Goal: Task Accomplishment & Management: Manage account settings

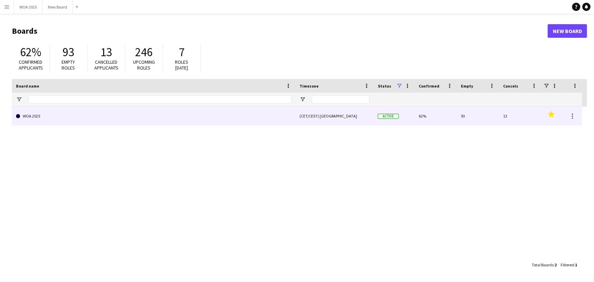
click at [109, 120] on link "WOA 2025" at bounding box center [154, 116] width 276 height 19
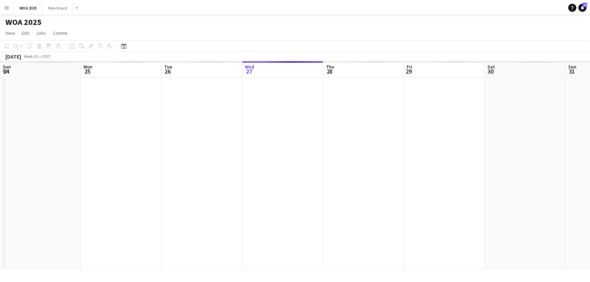
scroll to position [0, 163]
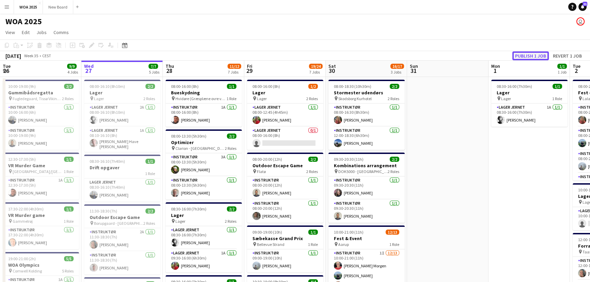
click at [532, 55] on button "Publish 1 job" at bounding box center [530, 55] width 36 height 9
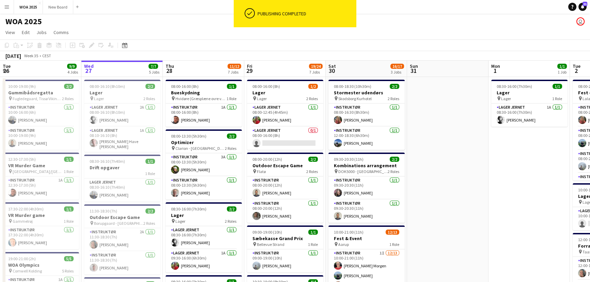
scroll to position [0, 162]
drag, startPoint x: 589, startPoint y: 63, endPoint x: 590, endPoint y: 82, distance: 19.1
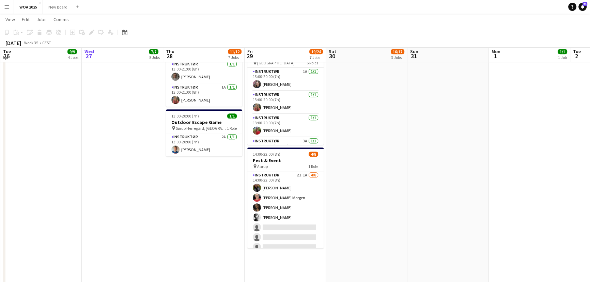
scroll to position [385, 0]
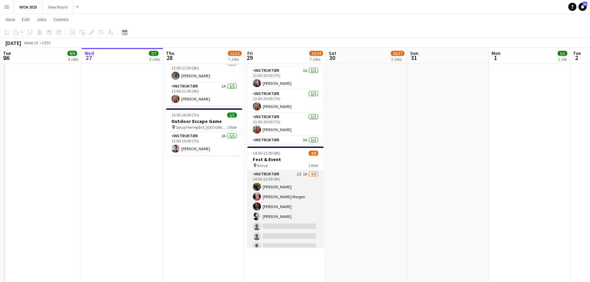
click at [295, 222] on app-card-role "Instruktør 2I 1A [DATE] 14:00-22:00 (8h) Freja [PERSON_NAME] [PERSON_NAME] [PER…" at bounding box center [285, 217] width 76 height 94
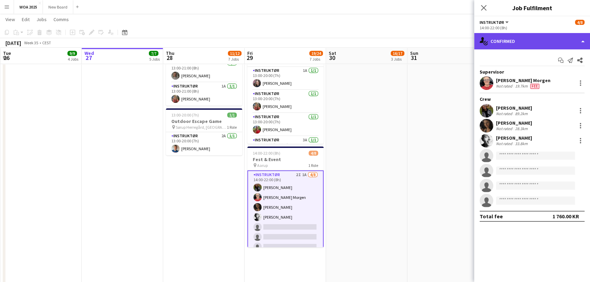
click at [524, 38] on div "single-neutral-actions-check-2 Confirmed" at bounding box center [532, 41] width 116 height 16
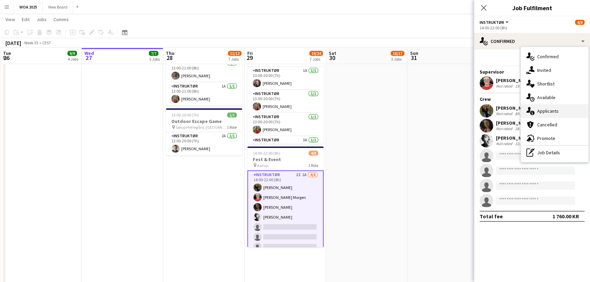
click at [542, 112] on div "single-neutral-actions-information Applicants" at bounding box center [554, 111] width 67 height 14
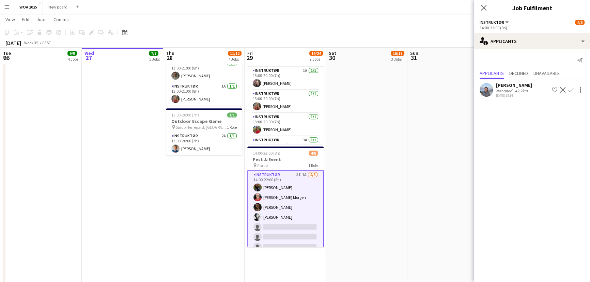
click at [569, 90] on app-icon "Confirm" at bounding box center [570, 89] width 5 height 5
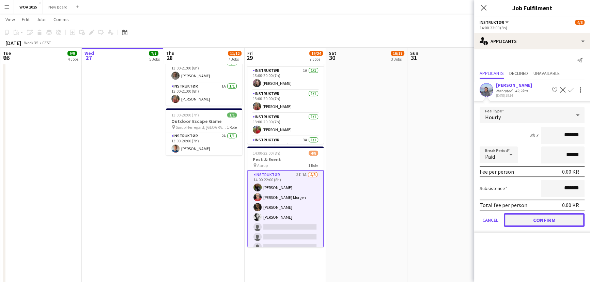
click at [543, 219] on button "Confirm" at bounding box center [544, 220] width 81 height 14
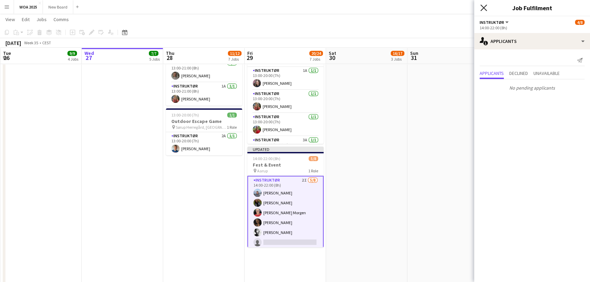
click at [483, 8] on icon "Close pop-in" at bounding box center [483, 7] width 6 height 6
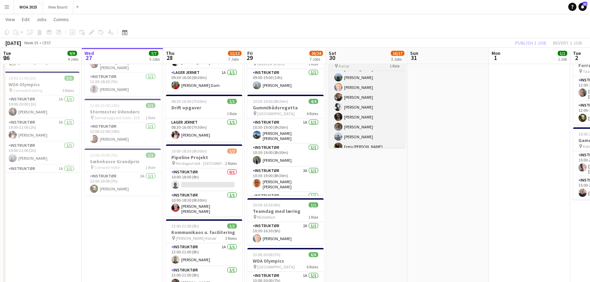
scroll to position [29, 0]
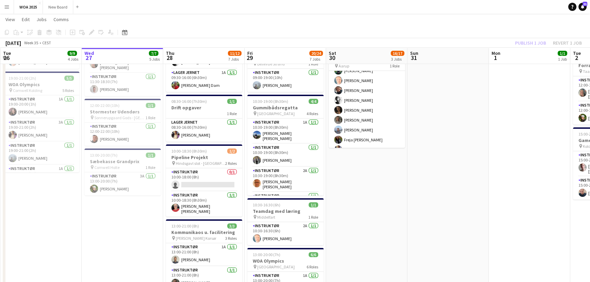
click at [526, 38] on div "Publish 1 job Revert 1 job" at bounding box center [548, 42] width 83 height 9
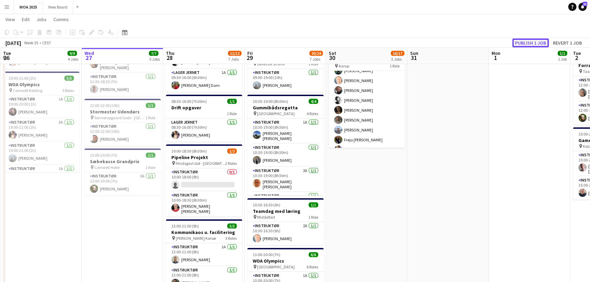
click at [526, 41] on button "Publish 1 job" at bounding box center [530, 42] width 36 height 9
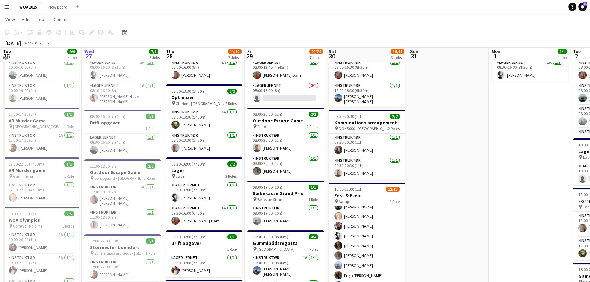
scroll to position [45, 0]
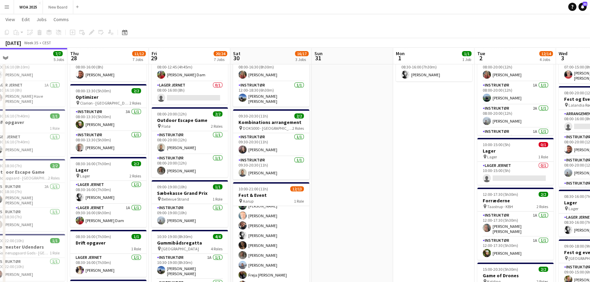
drag, startPoint x: 523, startPoint y: 159, endPoint x: 424, endPoint y: 160, distance: 98.4
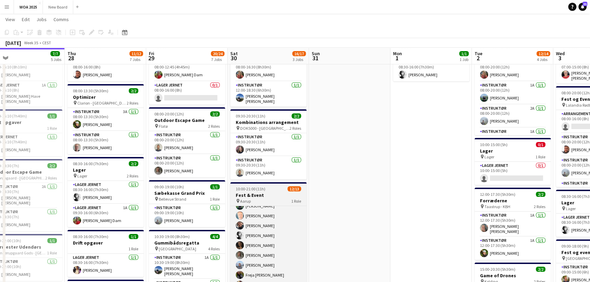
scroll to position [49, 0]
click at [261, 238] on app-card-role "Instruktør 1I [DATE] 10:00-21:00 (11h) [PERSON_NAME] [PERSON_NAME] [PERSON_NAME…" at bounding box center [268, 230] width 76 height 146
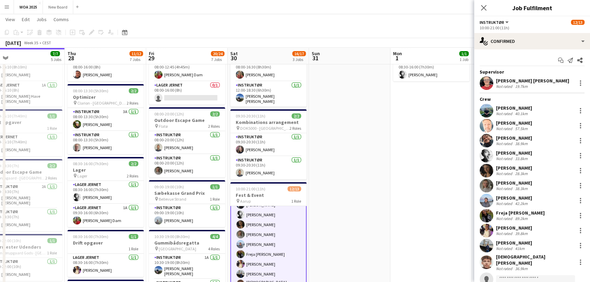
scroll to position [20, 0]
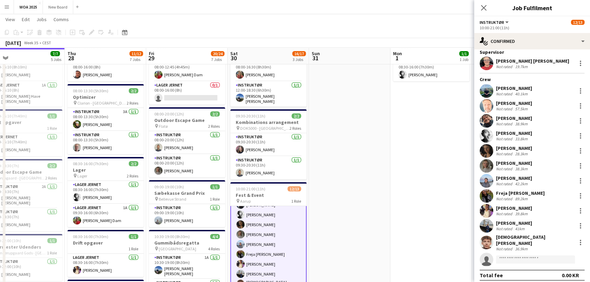
click at [519, 177] on div "[PERSON_NAME]" at bounding box center [514, 178] width 36 height 6
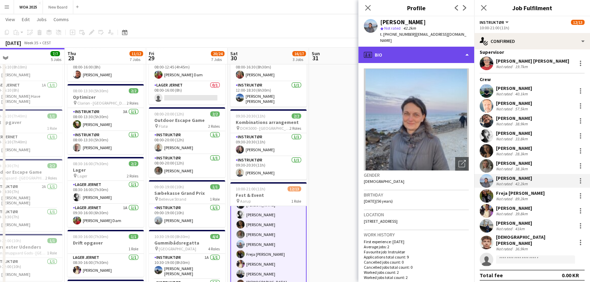
click at [438, 47] on div "profile Bio" at bounding box center [416, 55] width 116 height 16
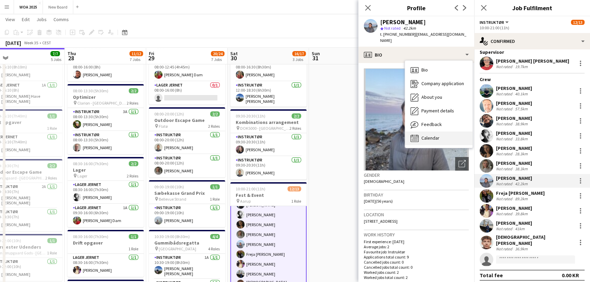
click at [427, 135] on span "Calendar" at bounding box center [430, 138] width 18 height 6
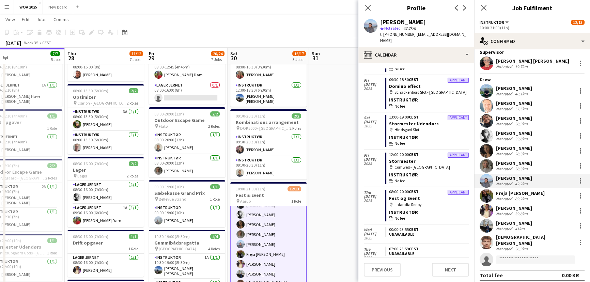
scroll to position [127, 0]
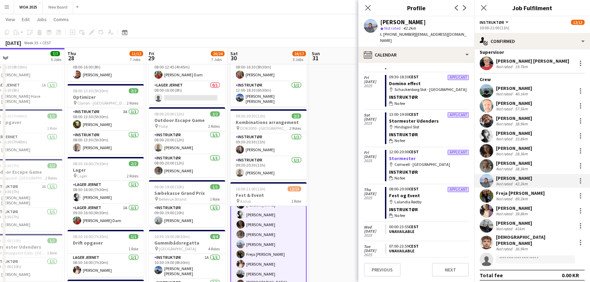
click at [404, 155] on link "Stormester" at bounding box center [402, 158] width 27 height 6
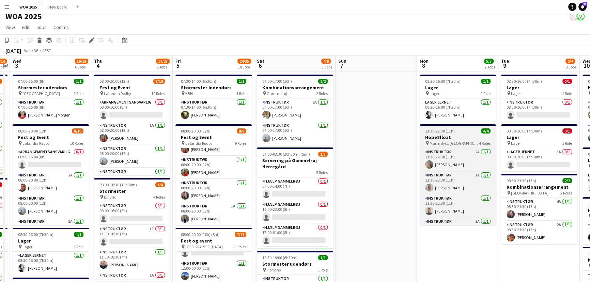
scroll to position [15, 0]
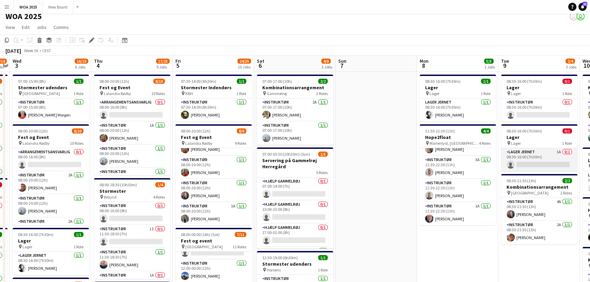
click at [538, 167] on app-card-role "Lager Jernet 1A 0/1 08:30-16:00 (7h30m) single-neutral-actions" at bounding box center [539, 159] width 76 height 23
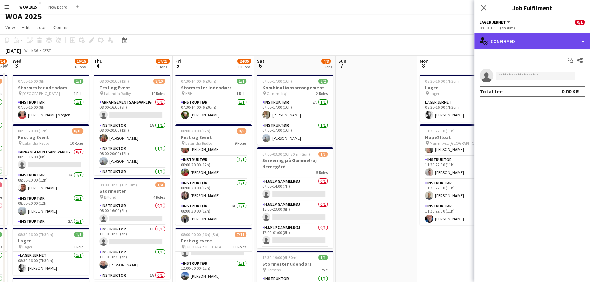
click at [551, 44] on div "single-neutral-actions-check-2 Confirmed" at bounding box center [532, 41] width 116 height 16
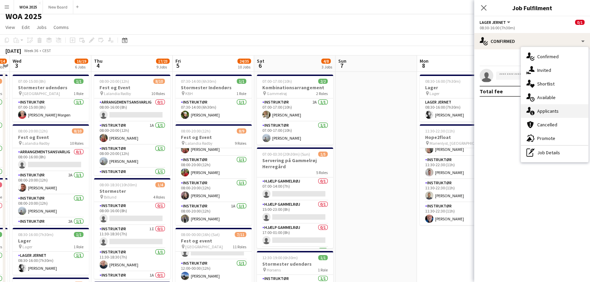
click at [560, 111] on div "single-neutral-actions-information Applicants" at bounding box center [554, 111] width 67 height 14
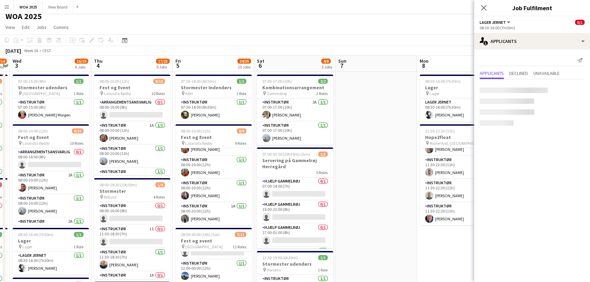
click at [560, 111] on mat-expansion-panel "users2 Applicants Send notification Applicants Declined Unavailable" at bounding box center [532, 165] width 116 height 233
click at [571, 92] on app-icon "Confirm" at bounding box center [570, 92] width 5 height 5
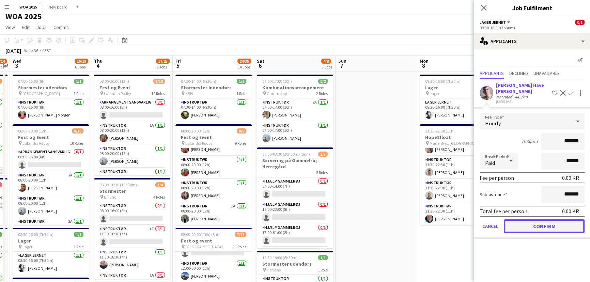
click at [536, 221] on button "Confirm" at bounding box center [544, 226] width 81 height 14
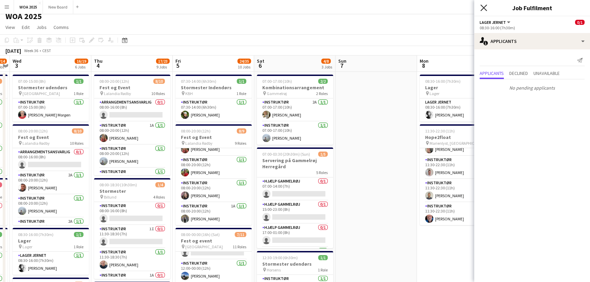
click at [484, 8] on icon at bounding box center [483, 7] width 6 height 6
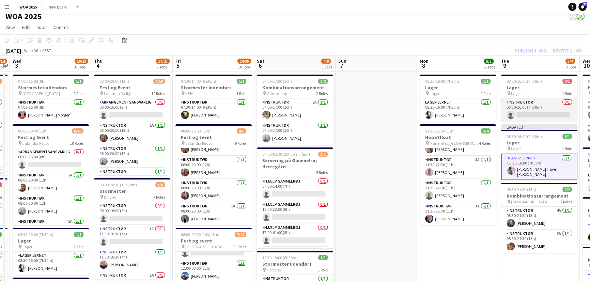
click at [549, 111] on app-card-role "Instruktør 0/1 08:30-16:00 (7h30m) single-neutral-actions" at bounding box center [539, 109] width 76 height 23
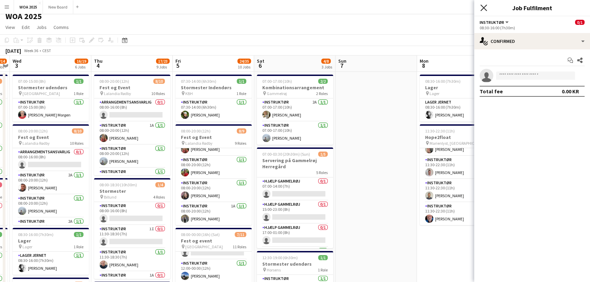
click at [484, 9] on icon "Close pop-in" at bounding box center [483, 7] width 6 height 6
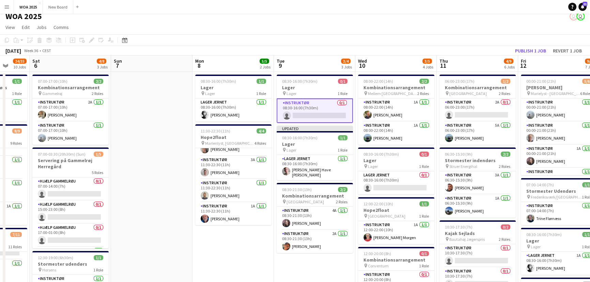
scroll to position [0, 296]
drag, startPoint x: 484, startPoint y: 261, endPoint x: 259, endPoint y: 228, distance: 227.1
click at [325, 214] on app-card-role "Instruktør 4A 1/1 08:30-21:30 (13h) Johanne Bjerrisgaard" at bounding box center [314, 218] width 76 height 23
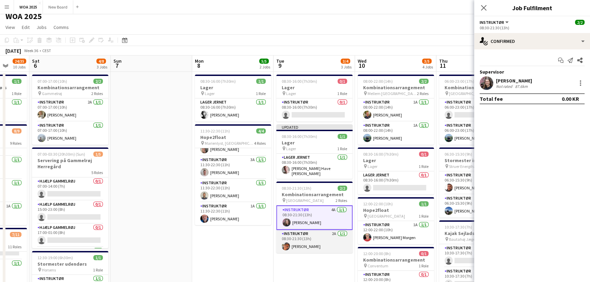
click at [324, 245] on app-card-role "Instruktør 2A 1/1 08:30-21:30 (13h) Line Torp Larsen" at bounding box center [314, 241] width 76 height 23
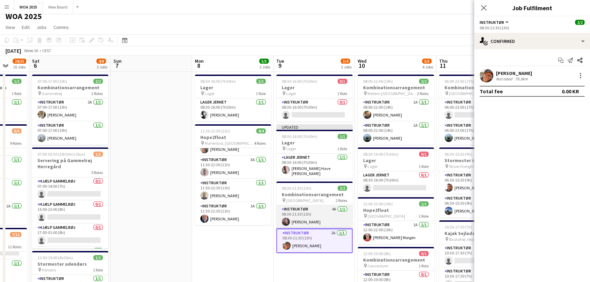
click at [316, 208] on app-card-role "Instruktør 4A 1/1 08:30-21:30 (13h) Johanne Bjerrisgaard" at bounding box center [314, 216] width 76 height 23
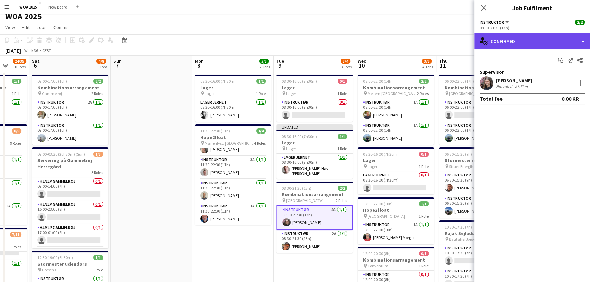
click at [537, 38] on div "single-neutral-actions-check-2 Confirmed" at bounding box center [532, 41] width 116 height 16
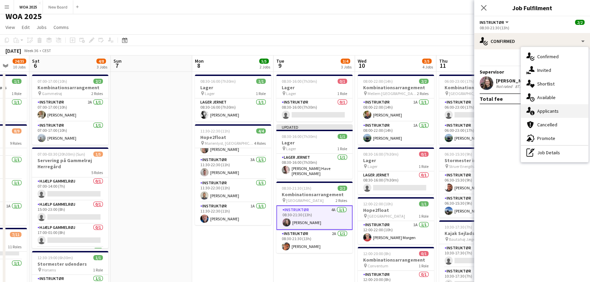
click at [545, 110] on div "single-neutral-actions-information Applicants" at bounding box center [554, 111] width 67 height 14
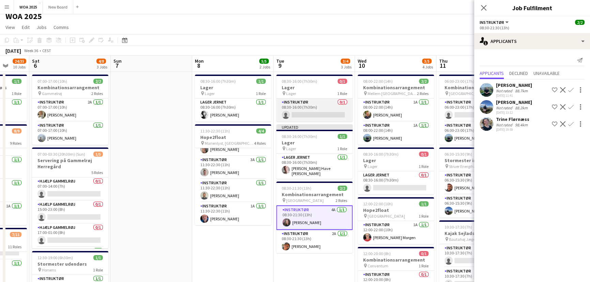
click at [317, 109] on app-card-role "Instruktør 0/1 08:30-16:00 (7h30m) single-neutral-actions" at bounding box center [314, 109] width 76 height 23
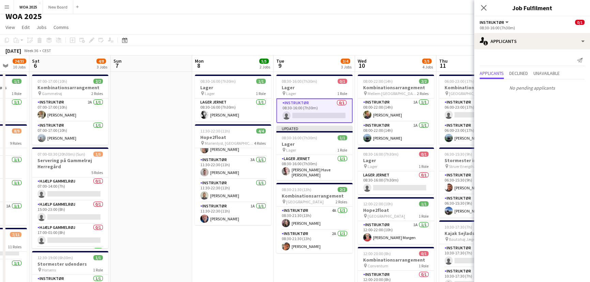
click at [305, 112] on app-card-role "Instruktør 0/1 08:30-16:00 (7h30m) single-neutral-actions" at bounding box center [314, 110] width 76 height 25
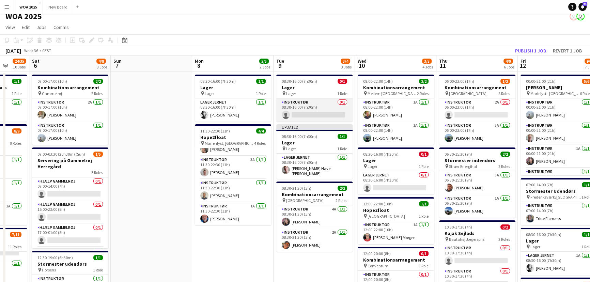
click at [331, 112] on app-card-role "Instruktør 0/1 08:30-16:00 (7h30m) single-neutral-actions" at bounding box center [314, 109] width 76 height 23
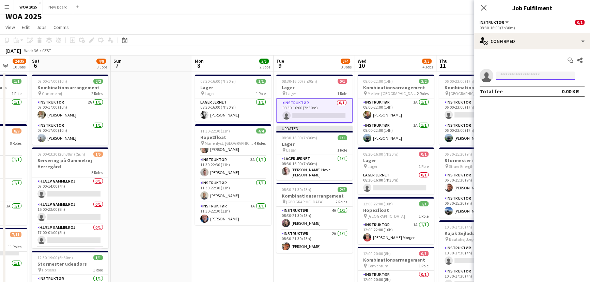
click at [515, 76] on input at bounding box center [535, 76] width 79 height 8
type input "*****"
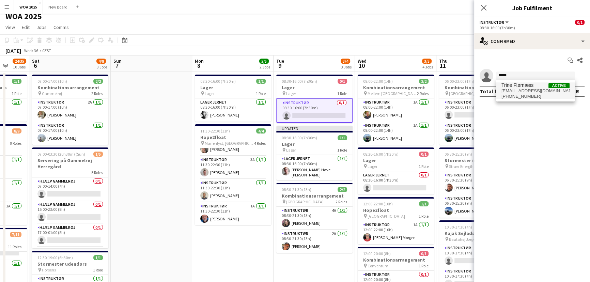
click at [514, 95] on span "+4529873386" at bounding box center [535, 96] width 68 height 5
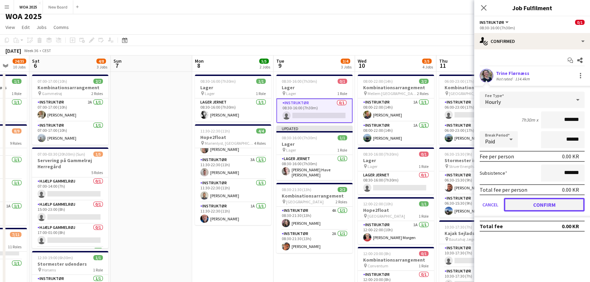
click at [534, 203] on button "Confirm" at bounding box center [544, 205] width 81 height 14
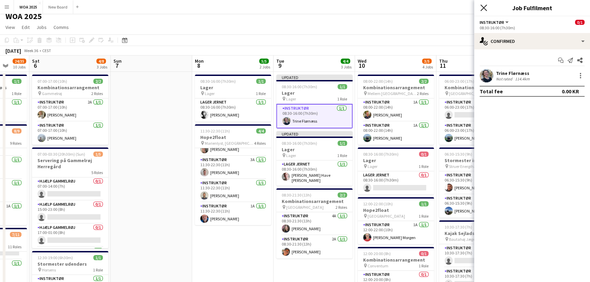
click at [484, 10] on icon "Close pop-in" at bounding box center [483, 7] width 6 height 6
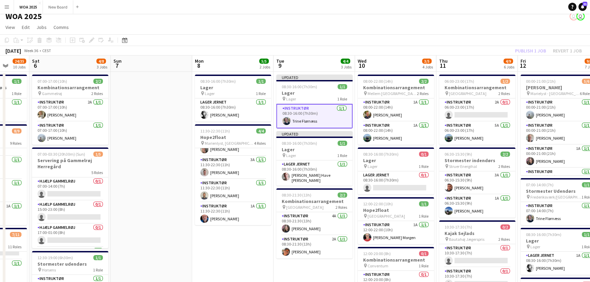
click at [537, 49] on div "Publish 1 job Revert 1 job" at bounding box center [548, 50] width 83 height 9
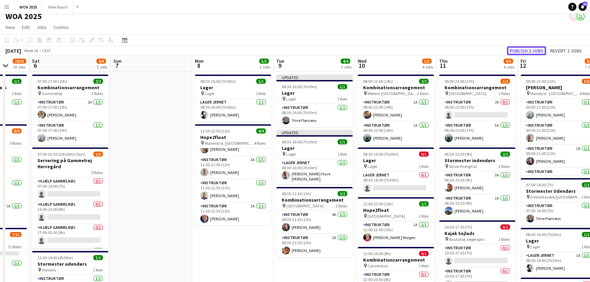
click at [537, 49] on button "Publish 2 jobs" at bounding box center [526, 50] width 39 height 9
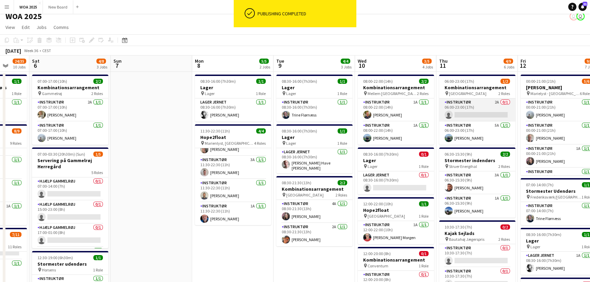
click at [493, 109] on app-card-role "Instruktør 2A 0/1 06:00-23:00 (17h) single-neutral-actions" at bounding box center [477, 109] width 76 height 23
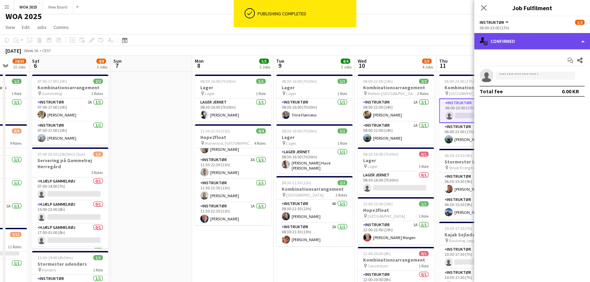
click at [530, 39] on div "single-neutral-actions-check-2 Confirmed" at bounding box center [532, 41] width 116 height 16
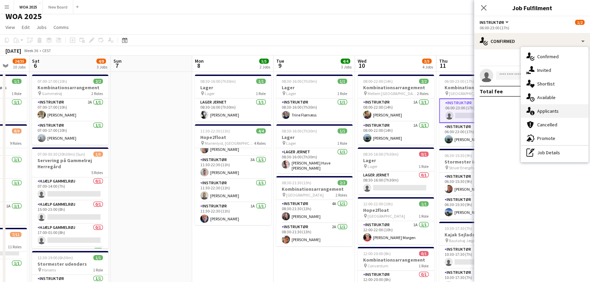
click at [545, 112] on div "single-neutral-actions-information Applicants" at bounding box center [554, 111] width 67 height 14
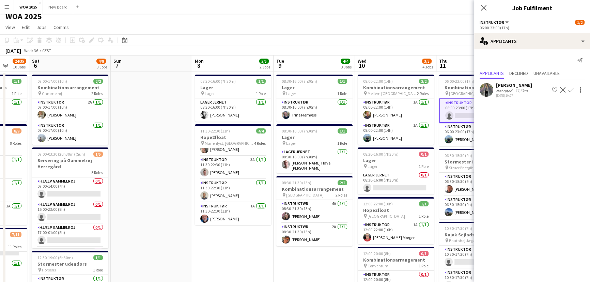
click at [453, 35] on app-toolbar "Copy Paste Paste Ctrl+V Paste with crew Ctrl+Shift+V Paste linked Job Delete Gr…" at bounding box center [295, 40] width 590 height 12
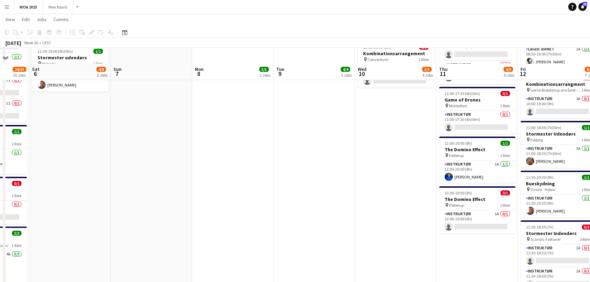
scroll to position [228, 0]
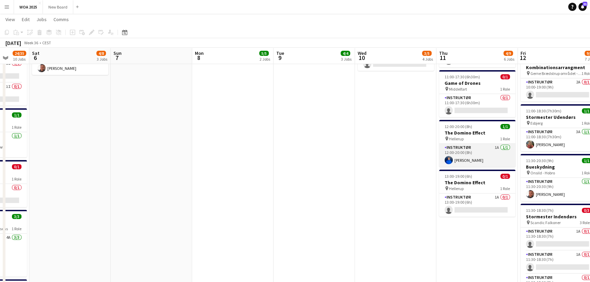
click at [490, 156] on app-card-role "Instruktør 1A 1/1 12:00-20:00 (8h) Marie Bue pedersen" at bounding box center [477, 155] width 76 height 23
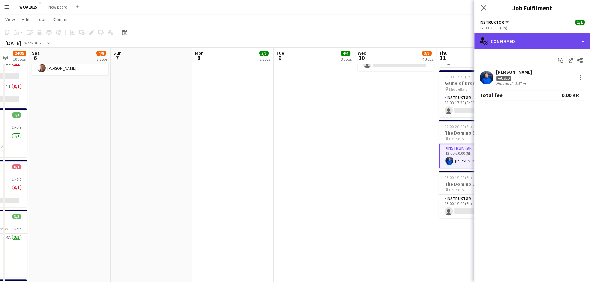
drag, startPoint x: 550, startPoint y: 43, endPoint x: 564, endPoint y: 38, distance: 15.0
click at [564, 38] on div "single-neutral-actions-check-2 Confirmed" at bounding box center [532, 41] width 116 height 16
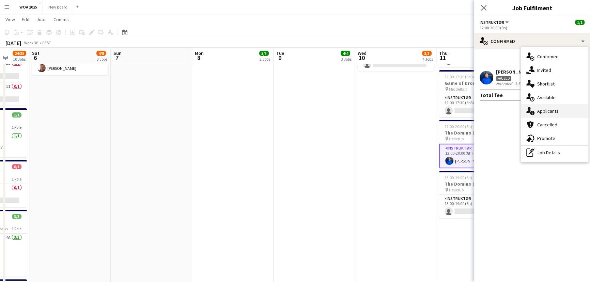
click at [561, 110] on div "single-neutral-actions-information Applicants" at bounding box center [554, 111] width 67 height 14
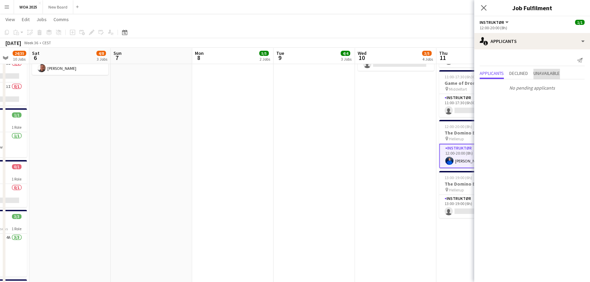
click at [549, 76] on span "Unavailable" at bounding box center [546, 73] width 26 height 5
click at [549, 76] on mat-tab-body "Adam Garlin Larsen Not rated 143km 13-07-2025 19:38 Decline Send notification C…" at bounding box center [532, 77] width 116 height 25
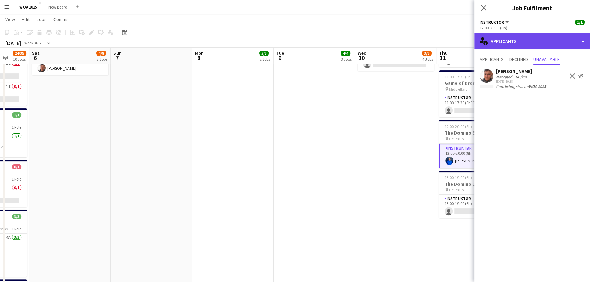
click at [510, 41] on div "single-neutral-actions-information Applicants" at bounding box center [532, 41] width 116 height 16
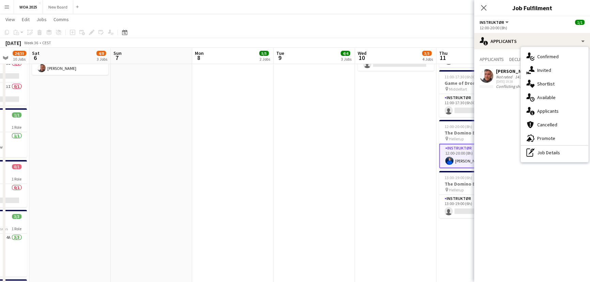
click at [510, 111] on mat-expansion-panel "users2 Applicants Applicants Declined Unavailable Adam Garlin Larsen Not rated …" at bounding box center [532, 165] width 116 height 233
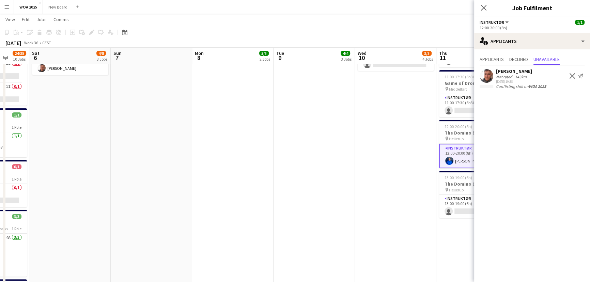
click at [462, 153] on app-card-role "Instruktør 1A 1/1 12:00-20:00 (8h) Marie Bue pedersen" at bounding box center [477, 156] width 76 height 25
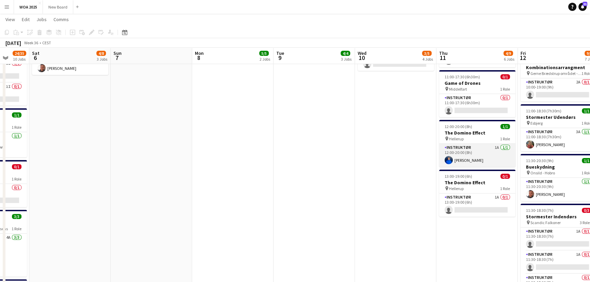
click at [484, 159] on app-card-role "Instruktør 1A 1/1 12:00-20:00 (8h) Marie Bue pedersen" at bounding box center [477, 155] width 76 height 23
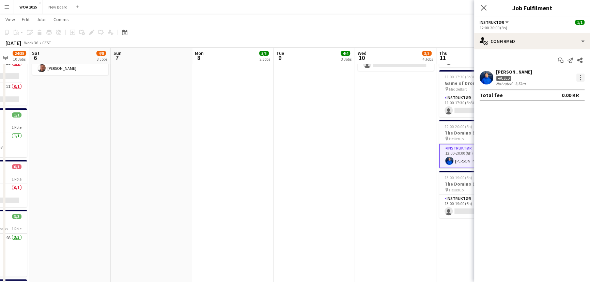
click at [579, 78] on div at bounding box center [580, 78] width 8 height 8
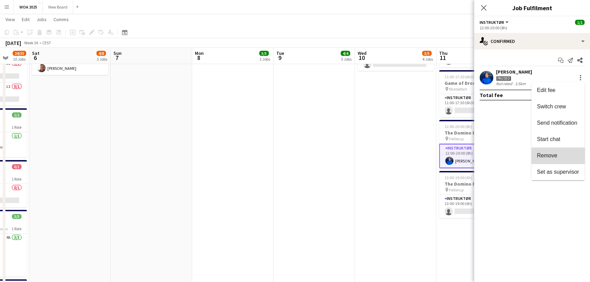
click at [555, 153] on span "Remove" at bounding box center [547, 155] width 20 height 6
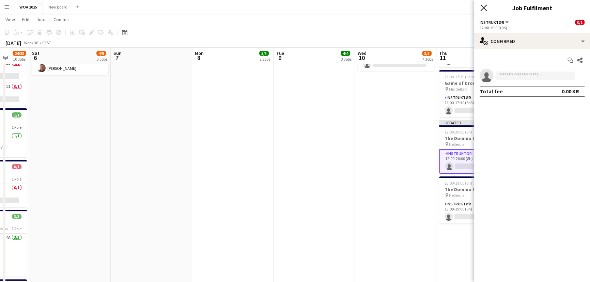
click at [484, 8] on icon at bounding box center [483, 7] width 6 height 6
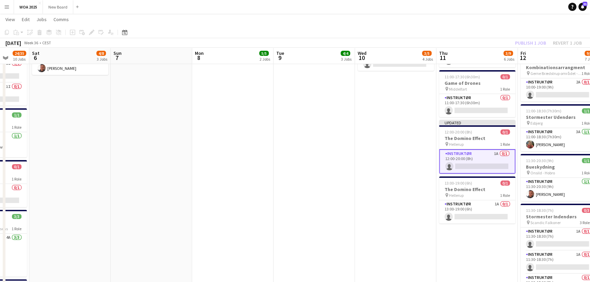
click at [535, 42] on div "Publish 1 job Revert 1 job" at bounding box center [548, 42] width 83 height 9
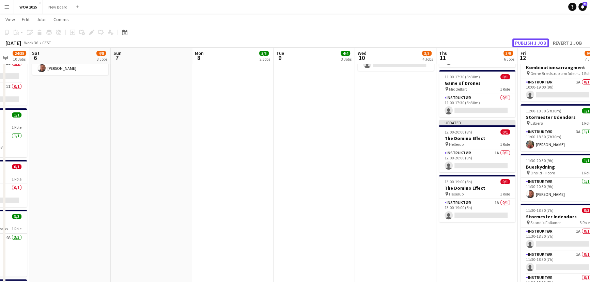
click at [535, 42] on button "Publish 1 job" at bounding box center [530, 42] width 36 height 9
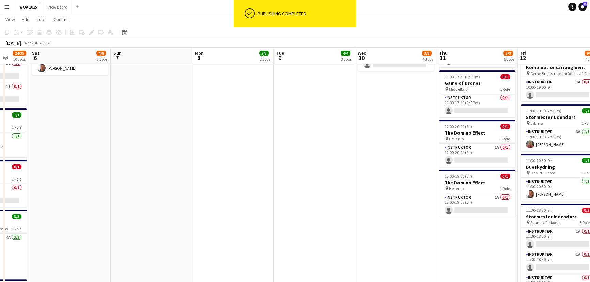
drag, startPoint x: 589, startPoint y: 140, endPoint x: 590, endPoint y: 161, distance: 21.5
click at [590, 161] on html "ok-circled Publishing completed Menu Boards Boards Boards All jobs Status Workf…" at bounding box center [295, 158] width 590 height 772
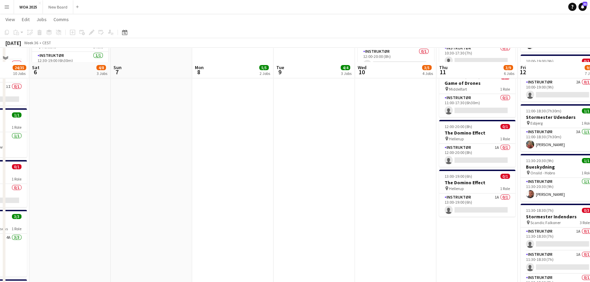
scroll to position [295, 0]
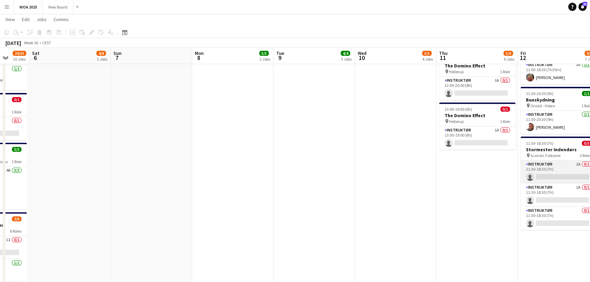
click at [565, 167] on app-card-role "Instruktør 1A 0/1 11:30-18:30 (7h) single-neutral-actions" at bounding box center [558, 171] width 76 height 23
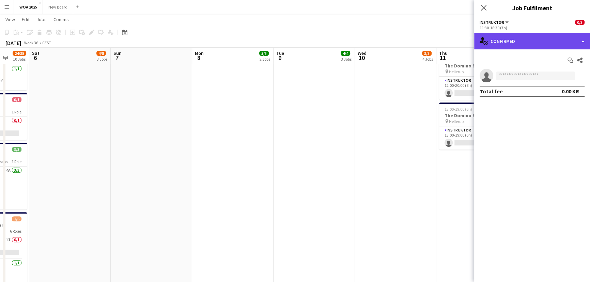
click at [553, 48] on div "single-neutral-actions-check-2 Confirmed" at bounding box center [532, 41] width 116 height 16
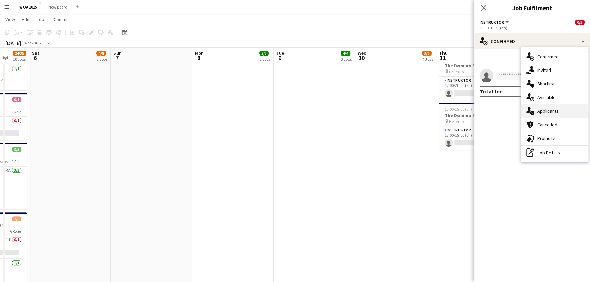
click at [560, 111] on div "single-neutral-actions-information Applicants" at bounding box center [554, 111] width 67 height 14
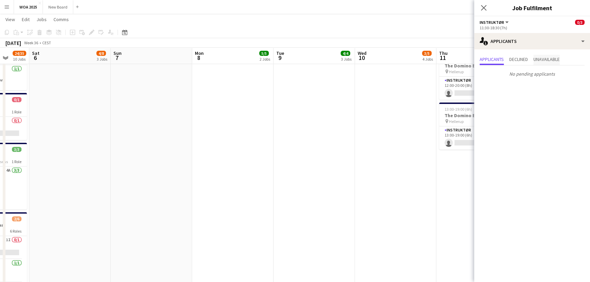
click at [549, 60] on span "Unavailable" at bounding box center [546, 59] width 26 height 5
click at [484, 8] on icon at bounding box center [483, 7] width 6 height 6
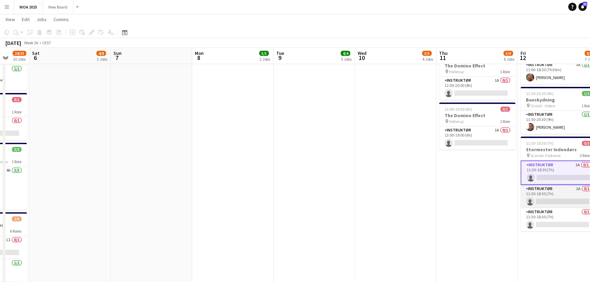
click at [555, 198] on app-card-role "Instruktør 1A 0/1 11:30-18:30 (7h) single-neutral-actions" at bounding box center [558, 196] width 76 height 23
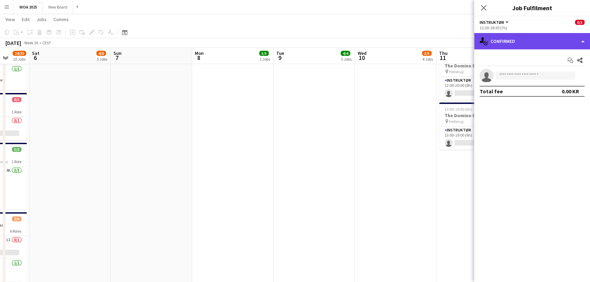
click at [564, 40] on div "single-neutral-actions-check-2 Confirmed" at bounding box center [532, 41] width 116 height 16
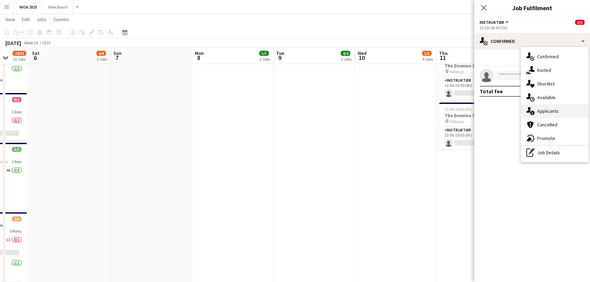
click at [562, 111] on div "single-neutral-actions-information Applicants" at bounding box center [554, 111] width 67 height 14
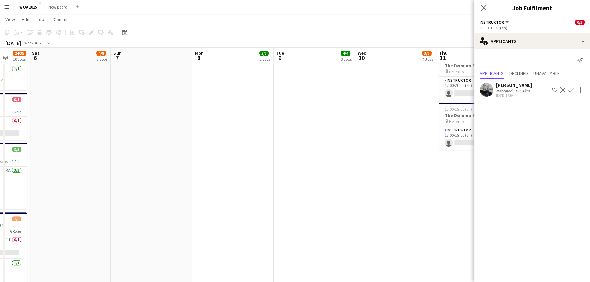
click at [455, 172] on app-date-cell "06:00-23:00 (17h) 1/2 Kombinationsarrangement pin Silkeborg 2 Roles Instruktør …" at bounding box center [476, 130] width 81 height 696
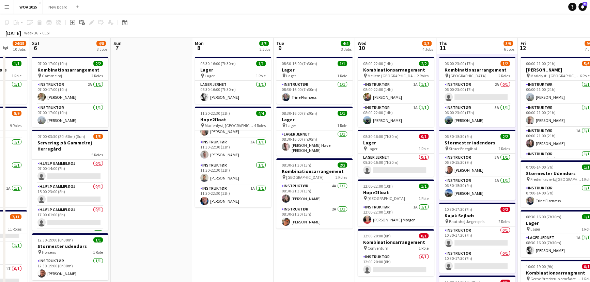
scroll to position [0, 0]
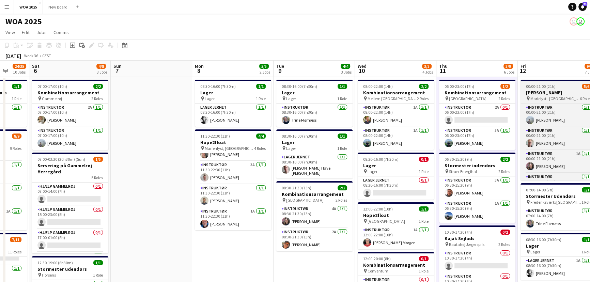
click at [546, 90] on h3 "Robinson" at bounding box center [558, 93] width 76 height 6
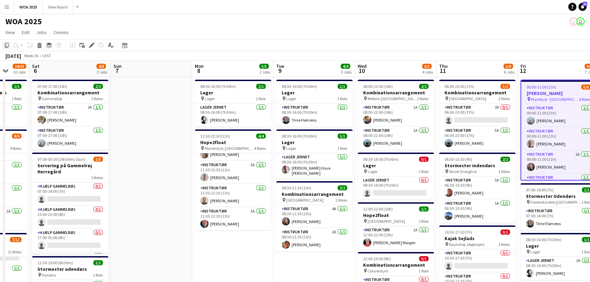
click at [7, 46] on icon "Copy" at bounding box center [6, 45] width 5 height 5
click at [480, 69] on app-board-header-date "Thu 11 3/9 6 Jobs" at bounding box center [476, 69] width 81 height 16
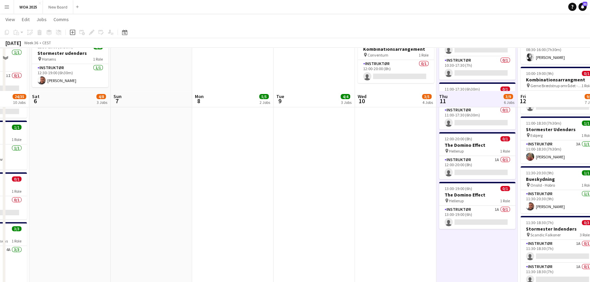
scroll to position [259, 0]
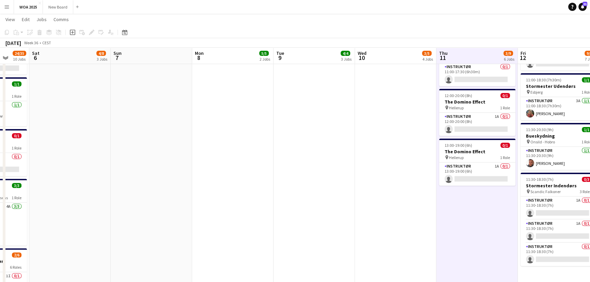
click at [505, 200] on app-date-cell "06:00-23:00 (17h) 1/2 Kombinationsarrangement pin Silkeborg 2 Roles Instruktør …" at bounding box center [476, 166] width 81 height 696
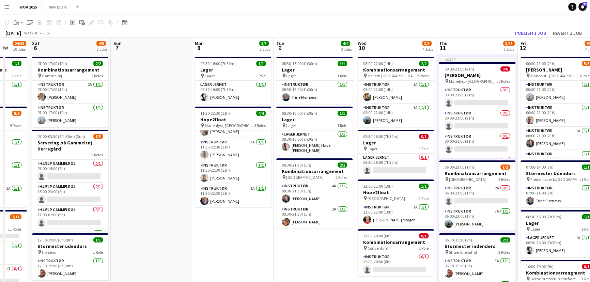
scroll to position [0, 0]
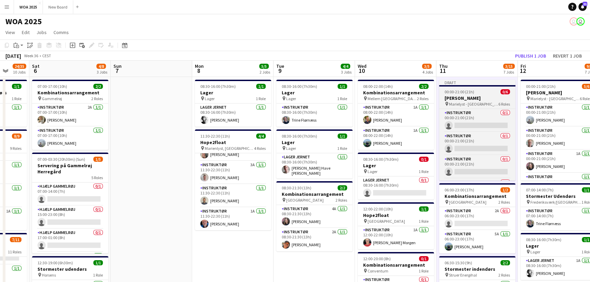
click at [472, 105] on span "Marielyst - Helsingør" at bounding box center [473, 104] width 49 height 5
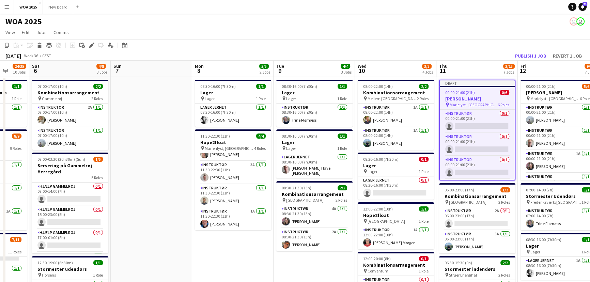
click at [472, 105] on span "Marielyst - Helsingør" at bounding box center [474, 104] width 48 height 5
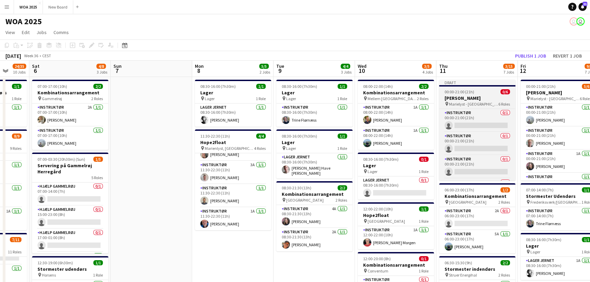
click at [459, 99] on h3 "Robinson" at bounding box center [477, 98] width 76 height 6
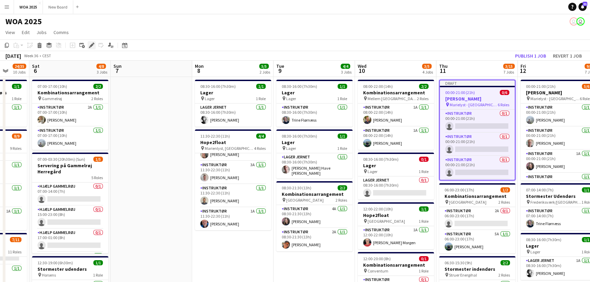
click at [90, 48] on icon "Edit" at bounding box center [91, 45] width 5 height 5
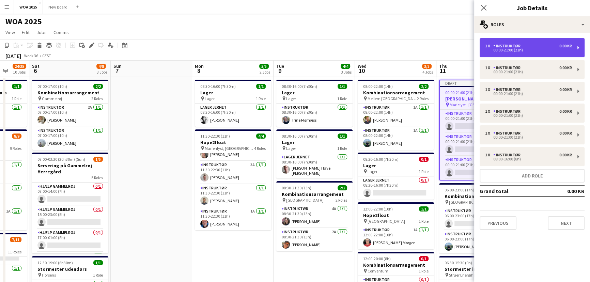
click at [525, 51] on div "00:00-21:00 (21h)" at bounding box center [528, 49] width 87 height 3
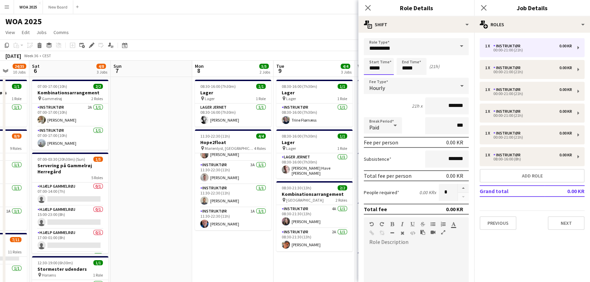
click at [388, 70] on input "*****" at bounding box center [379, 66] width 30 height 17
click at [372, 54] on div at bounding box center [372, 54] width 14 height 7
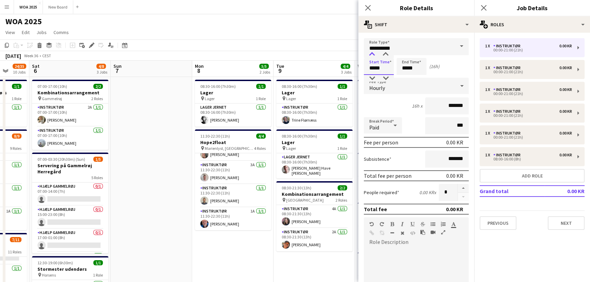
click at [372, 54] on div at bounding box center [372, 54] width 14 height 7
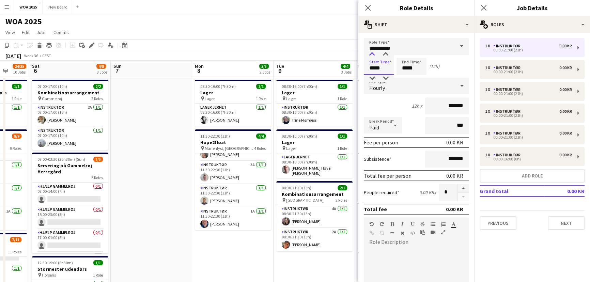
click at [372, 54] on div at bounding box center [372, 54] width 14 height 7
type input "*****"
click at [372, 54] on div at bounding box center [372, 54] width 14 height 7
click at [409, 67] on input "*****" at bounding box center [411, 66] width 30 height 17
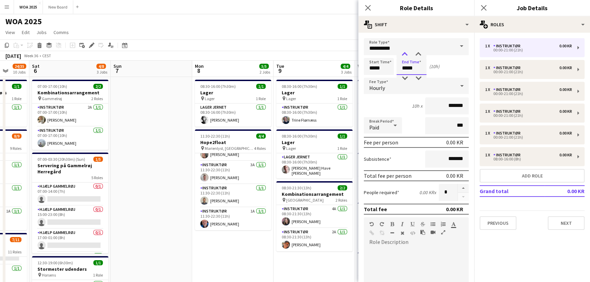
click at [404, 54] on div at bounding box center [405, 54] width 14 height 7
click at [405, 78] on div at bounding box center [405, 78] width 14 height 7
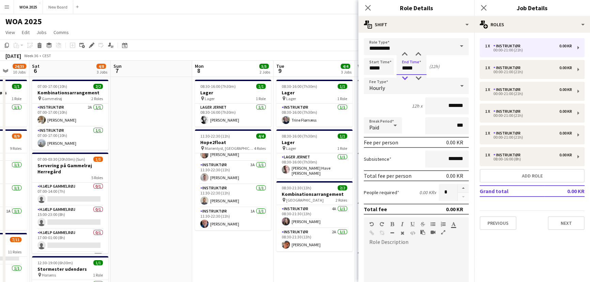
click at [405, 78] on div at bounding box center [405, 78] width 14 height 7
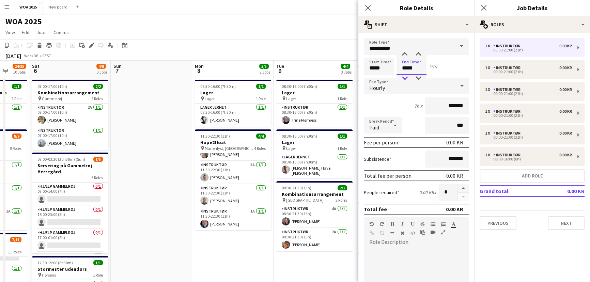
type input "*****"
click at [405, 78] on div at bounding box center [405, 78] width 14 height 7
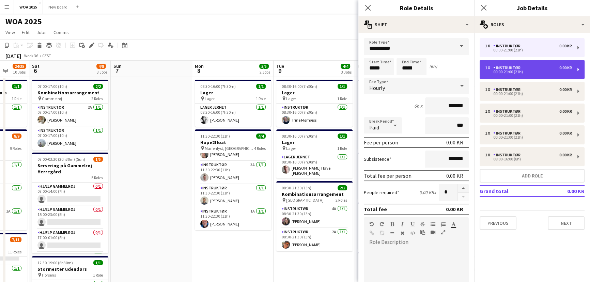
click at [529, 71] on div "00:00-21:00 (21h)" at bounding box center [528, 71] width 87 height 3
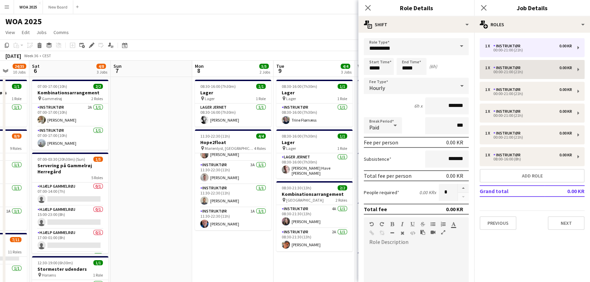
type input "*****"
click at [387, 69] on input "*****" at bounding box center [379, 66] width 30 height 17
click at [372, 77] on div at bounding box center [372, 78] width 14 height 7
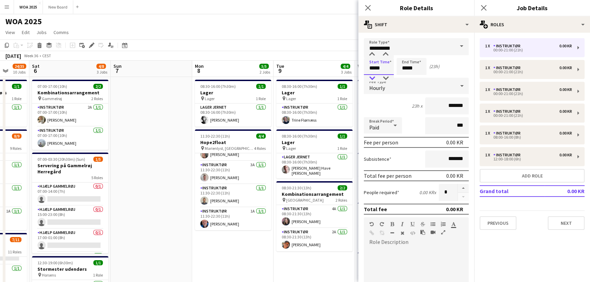
click at [372, 77] on div at bounding box center [372, 78] width 14 height 7
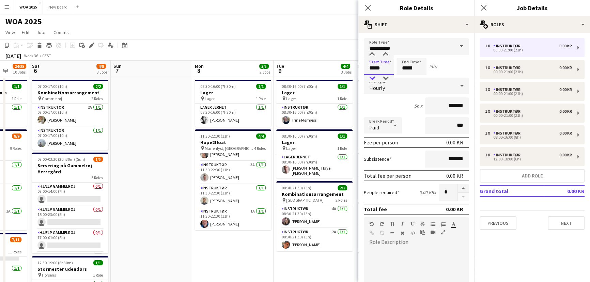
click at [372, 77] on div at bounding box center [372, 78] width 14 height 7
type input "*****"
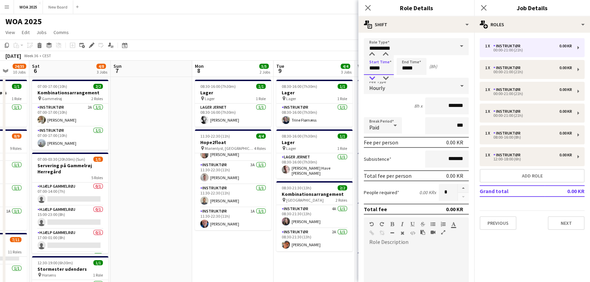
click at [372, 77] on div at bounding box center [372, 78] width 14 height 7
click at [415, 66] on input "*****" at bounding box center [411, 66] width 30 height 17
click at [405, 78] on div at bounding box center [405, 78] width 14 height 7
type input "*****"
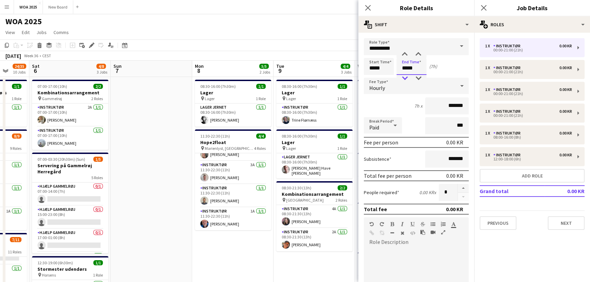
click at [405, 78] on div at bounding box center [405, 78] width 14 height 7
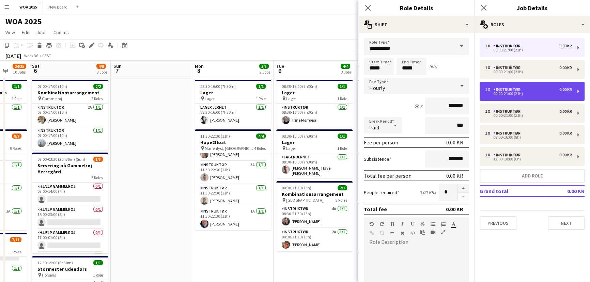
click at [498, 85] on div "1 x Instruktør 0.00 KR 00:00-21:00 (21h)" at bounding box center [532, 91] width 105 height 19
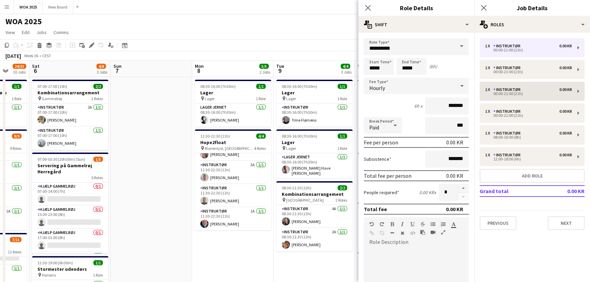
type input "*****"
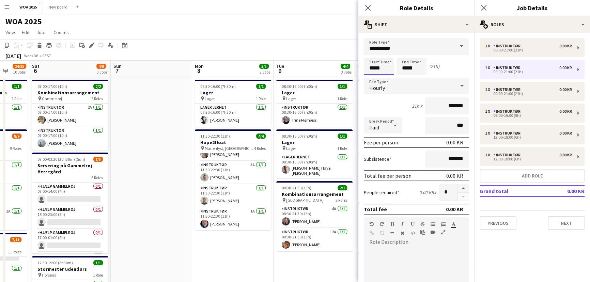
click at [384, 67] on input "*****" at bounding box center [379, 66] width 30 height 17
click at [370, 54] on div at bounding box center [372, 54] width 14 height 7
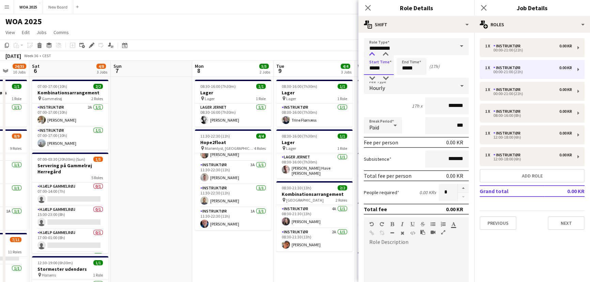
click at [370, 54] on div at bounding box center [372, 54] width 14 height 7
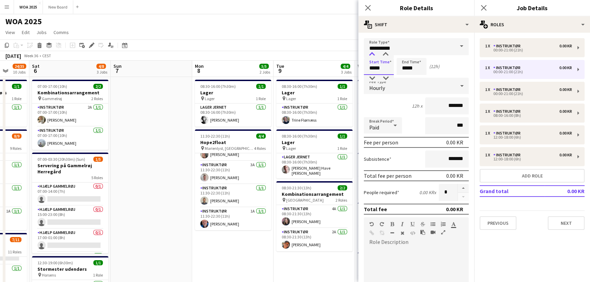
click at [370, 54] on div at bounding box center [372, 54] width 14 height 7
type input "*****"
click at [370, 54] on div at bounding box center [372, 54] width 14 height 7
click at [418, 72] on input "*****" at bounding box center [411, 66] width 30 height 17
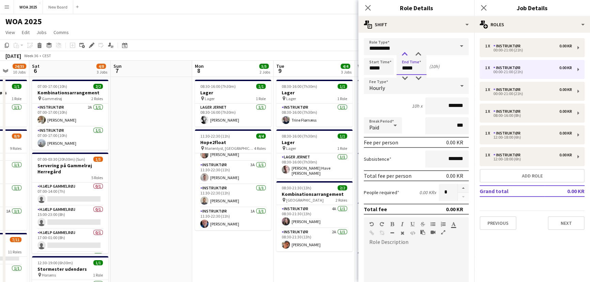
click at [404, 56] on div at bounding box center [405, 54] width 14 height 7
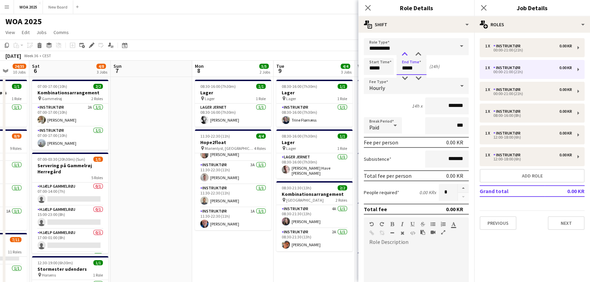
click at [404, 56] on div at bounding box center [405, 54] width 14 height 7
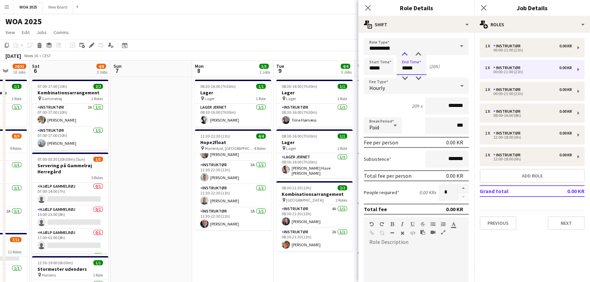
click at [404, 56] on div at bounding box center [405, 54] width 14 height 7
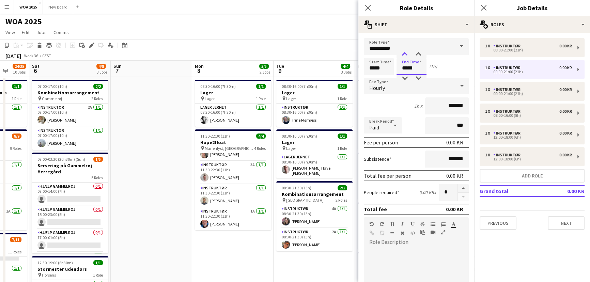
click at [404, 56] on div at bounding box center [405, 54] width 14 height 7
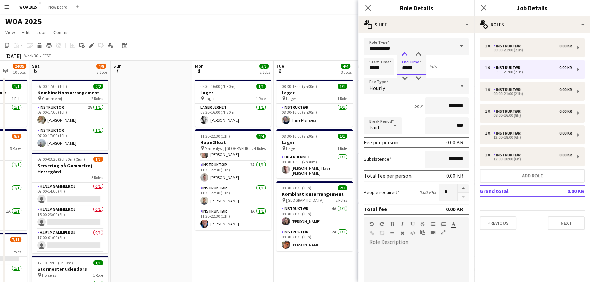
click at [404, 56] on div at bounding box center [405, 54] width 14 height 7
type input "*****"
click at [405, 75] on div at bounding box center [405, 78] width 14 height 7
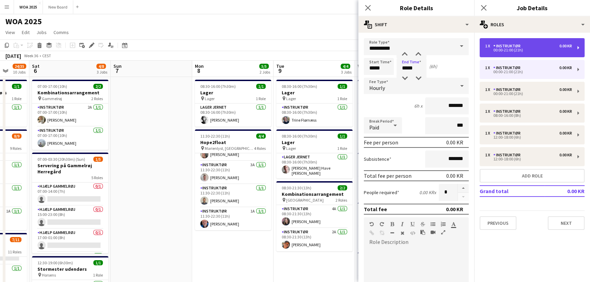
click at [522, 52] on div "00:00-21:00 (21h)" at bounding box center [528, 49] width 87 height 3
type input "*****"
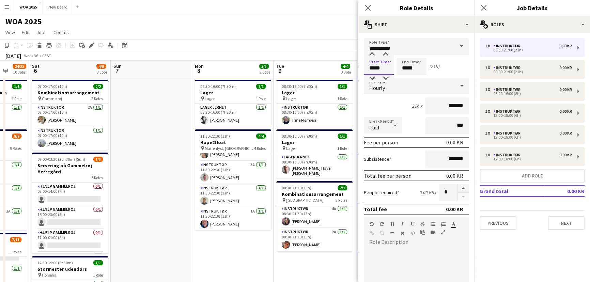
click at [384, 69] on input "*****" at bounding box center [379, 66] width 30 height 17
click at [372, 56] on div at bounding box center [372, 54] width 14 height 7
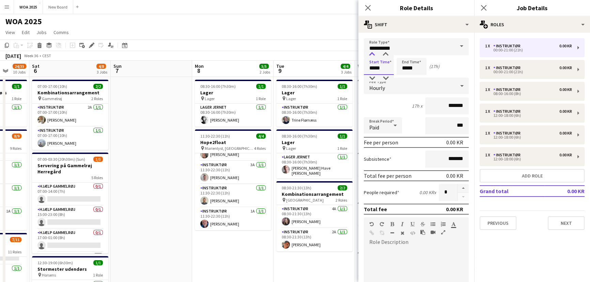
click at [372, 56] on div at bounding box center [372, 54] width 14 height 7
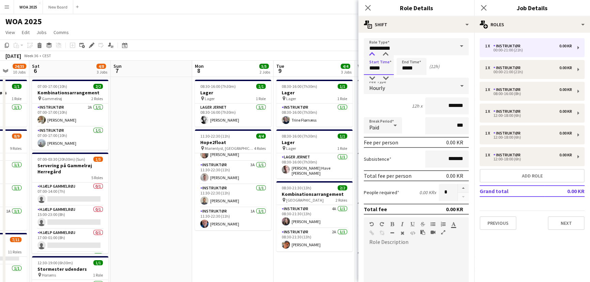
click at [372, 56] on div at bounding box center [372, 54] width 14 height 7
type input "*****"
click at [372, 56] on div at bounding box center [372, 54] width 14 height 7
click at [410, 66] on input "*****" at bounding box center [411, 66] width 30 height 17
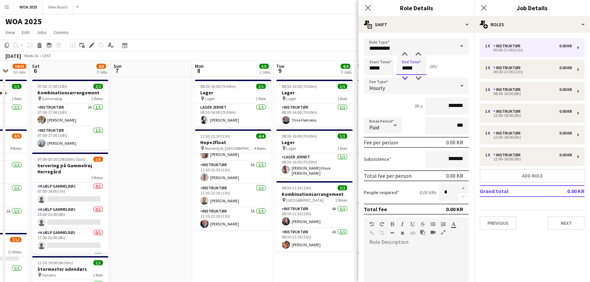
click at [406, 80] on div at bounding box center [405, 78] width 14 height 7
type input "*****"
click at [406, 80] on div at bounding box center [405, 78] width 14 height 7
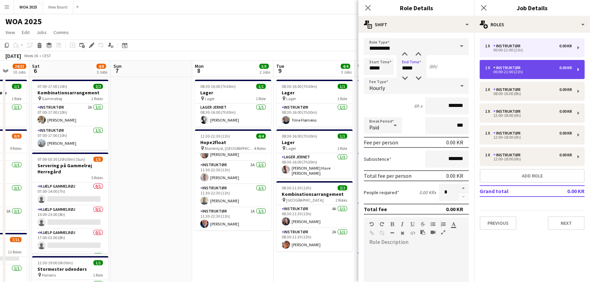
click at [526, 72] on div "00:00-21:00 (21h)" at bounding box center [528, 71] width 87 height 3
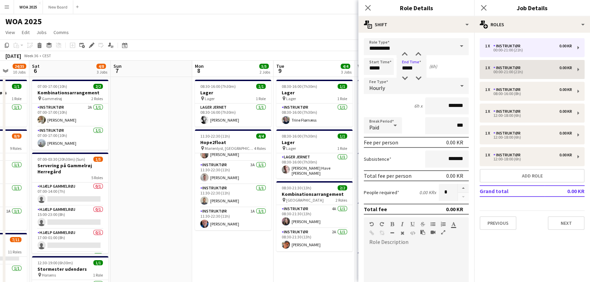
type input "*****"
click at [384, 67] on input "*****" at bounding box center [379, 66] width 30 height 17
click at [372, 55] on div at bounding box center [372, 54] width 14 height 7
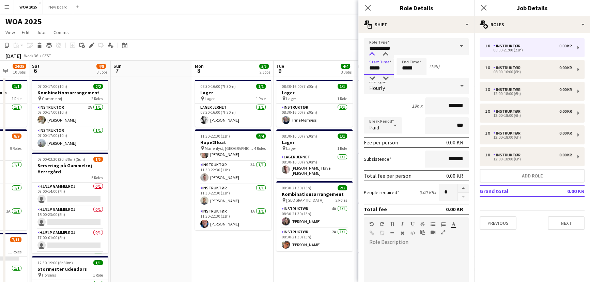
click at [372, 55] on div at bounding box center [372, 54] width 14 height 7
click at [371, 78] on div at bounding box center [372, 78] width 14 height 7
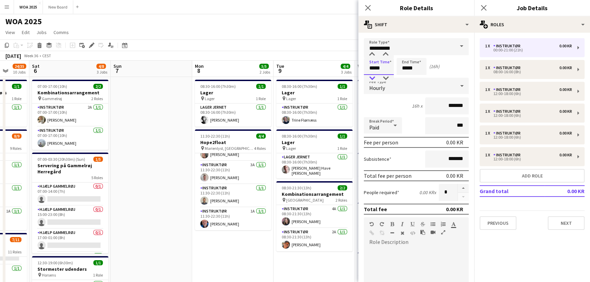
click at [371, 78] on div at bounding box center [372, 78] width 14 height 7
click at [371, 57] on div at bounding box center [372, 54] width 14 height 7
click at [371, 54] on div at bounding box center [372, 54] width 14 height 7
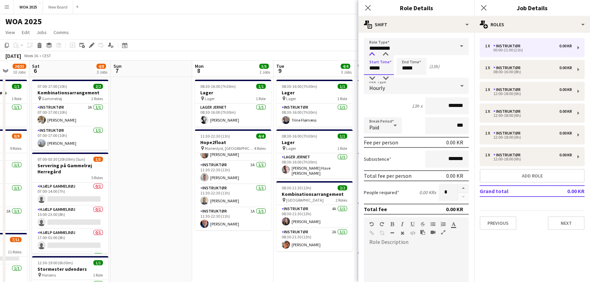
click at [371, 54] on div at bounding box center [372, 54] width 14 height 7
type input "*****"
click at [371, 54] on div at bounding box center [372, 54] width 14 height 7
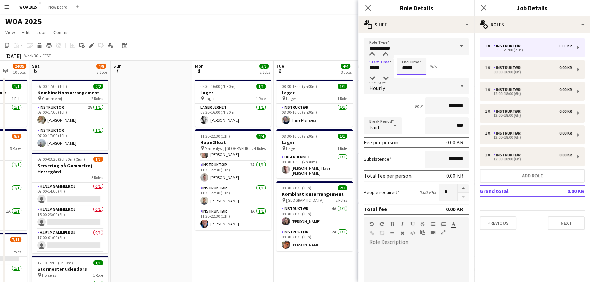
click at [406, 69] on input "*****" at bounding box center [411, 66] width 30 height 17
click at [404, 79] on div at bounding box center [405, 78] width 14 height 7
type input "*****"
click at [404, 79] on div at bounding box center [405, 78] width 14 height 7
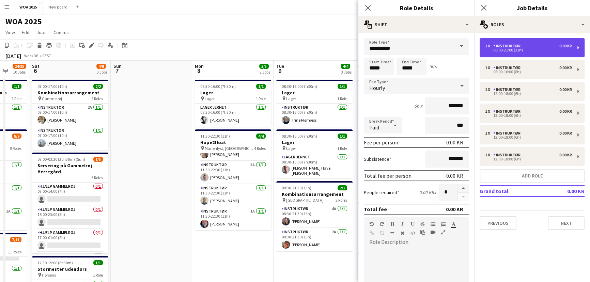
click at [529, 51] on div "00:00-21:00 (21h)" at bounding box center [528, 49] width 87 height 3
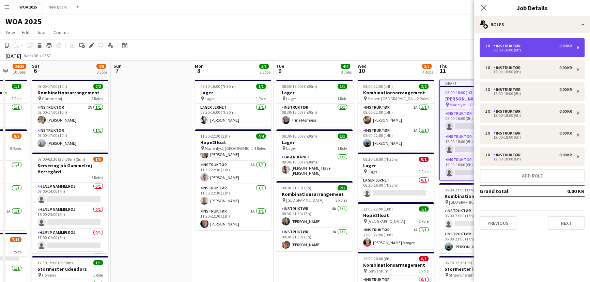
click at [527, 53] on div "1 x Instruktør 0.00 KR 08:00-16:00 (8h)" at bounding box center [532, 47] width 105 height 19
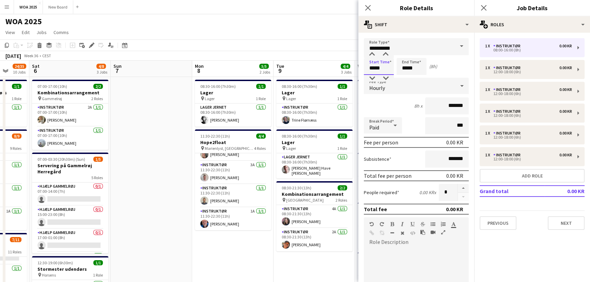
click at [382, 67] on input "*****" at bounding box center [379, 66] width 30 height 17
click at [372, 54] on div at bounding box center [372, 54] width 14 height 7
type input "*****"
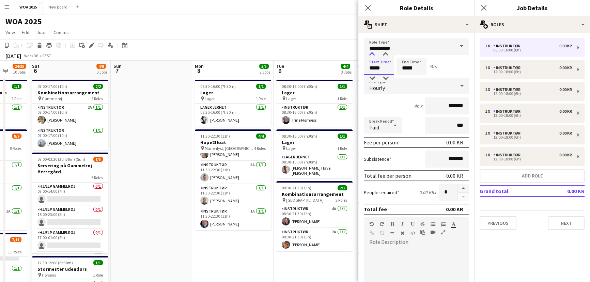
click at [372, 54] on div at bounding box center [372, 54] width 14 height 7
click at [406, 68] on input "*****" at bounding box center [411, 66] width 30 height 17
click at [405, 52] on div at bounding box center [405, 54] width 14 height 7
type input "*****"
click at [405, 52] on div at bounding box center [405, 54] width 14 height 7
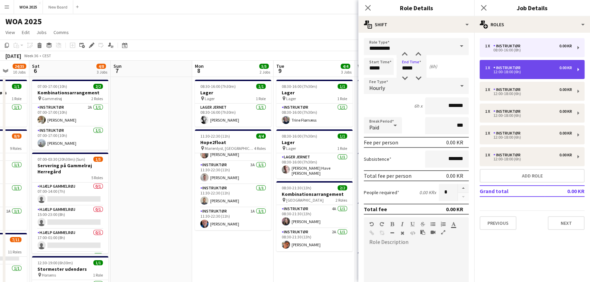
click at [536, 73] on div "12:00-18:00 (6h)" at bounding box center [528, 71] width 87 height 3
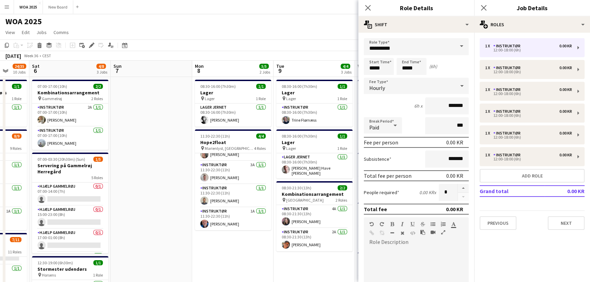
scroll to position [159, 0]
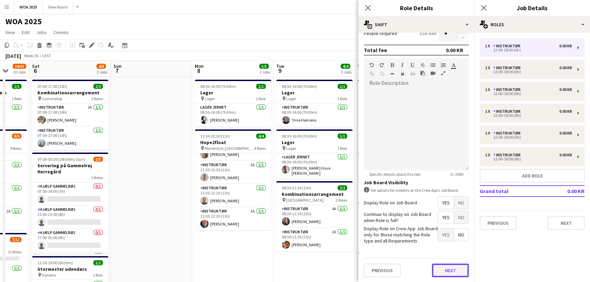
click at [457, 269] on button "Next" at bounding box center [450, 271] width 37 height 14
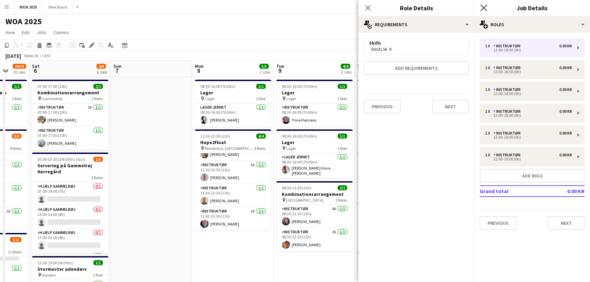
click at [485, 7] on icon at bounding box center [483, 7] width 6 height 6
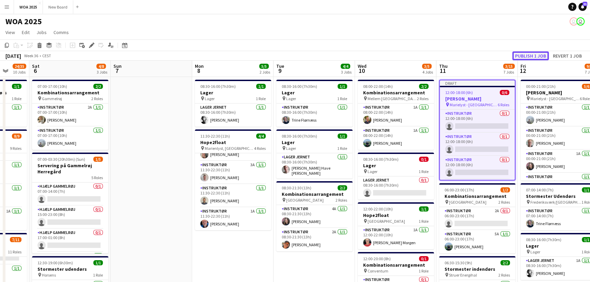
click at [522, 55] on button "Publish 1 job" at bounding box center [530, 55] width 36 height 9
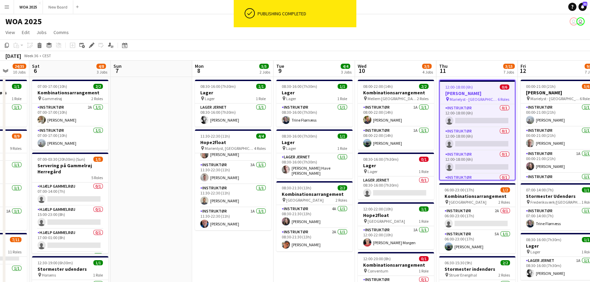
click at [485, 92] on h3 "Robinson" at bounding box center [477, 93] width 75 height 6
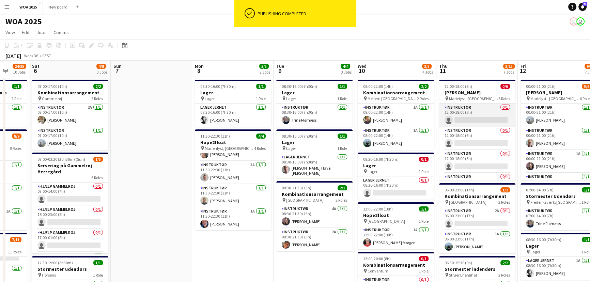
click at [477, 118] on app-card-role "Instruktør 0/1 12:00-18:00 (6h) single-neutral-actions" at bounding box center [477, 115] width 76 height 23
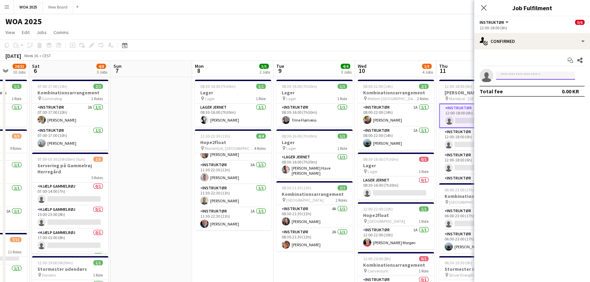
click at [529, 74] on input at bounding box center [535, 76] width 79 height 8
type input "****"
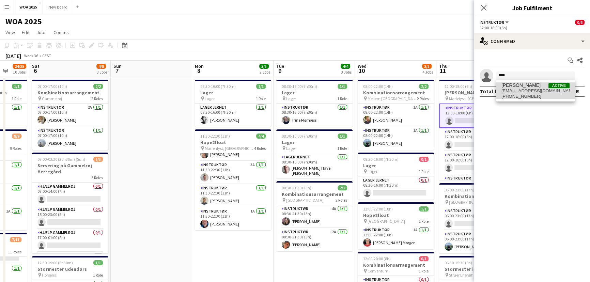
click at [525, 87] on span "[PERSON_NAME]" at bounding box center [520, 85] width 39 height 6
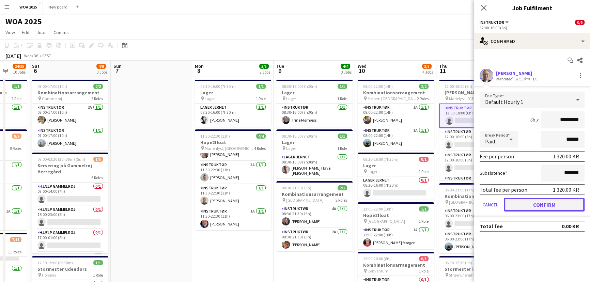
click at [530, 204] on button "Confirm" at bounding box center [544, 205] width 81 height 14
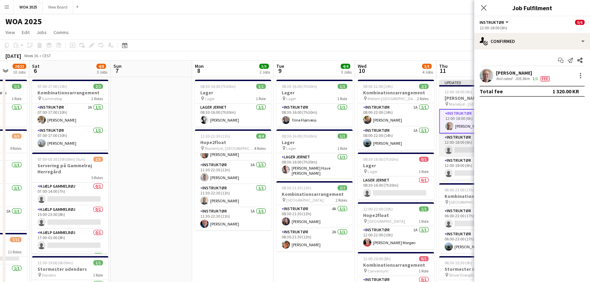
click at [463, 148] on app-card-role "Instruktør 0/1 12:00-18:00 (6h) single-neutral-actions" at bounding box center [477, 145] width 76 height 23
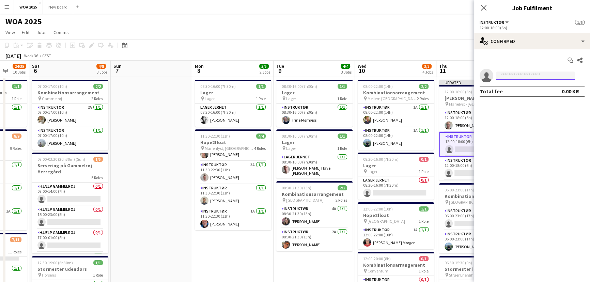
click at [533, 76] on input at bounding box center [535, 76] width 79 height 8
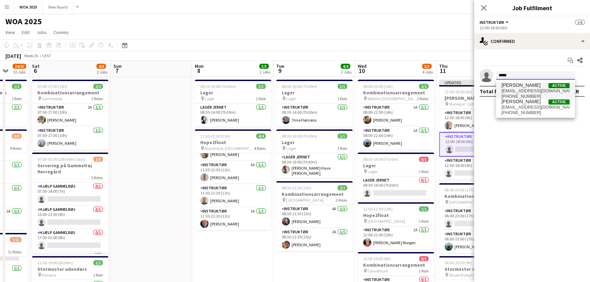
type input "*****"
click at [529, 87] on span "[PERSON_NAME]" at bounding box center [520, 85] width 39 height 6
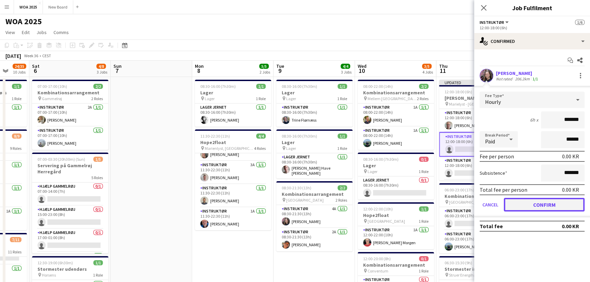
click at [539, 201] on button "Confirm" at bounding box center [544, 205] width 81 height 14
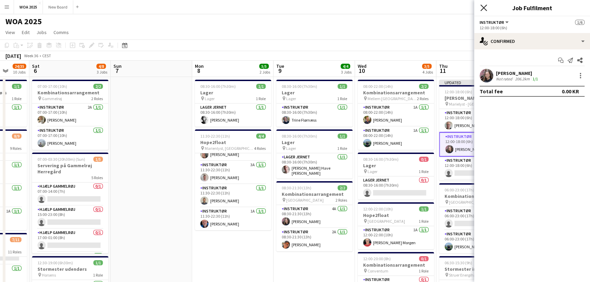
click at [482, 9] on icon at bounding box center [483, 7] width 6 height 6
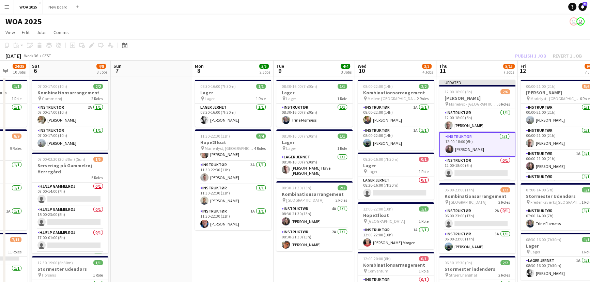
click at [522, 57] on div "Publish 1 job Revert 1 job" at bounding box center [548, 55] width 83 height 9
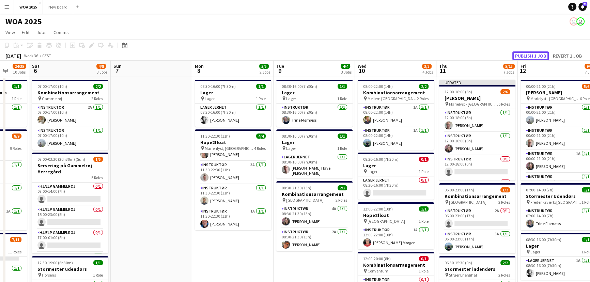
click at [522, 57] on button "Publish 1 job" at bounding box center [530, 55] width 36 height 9
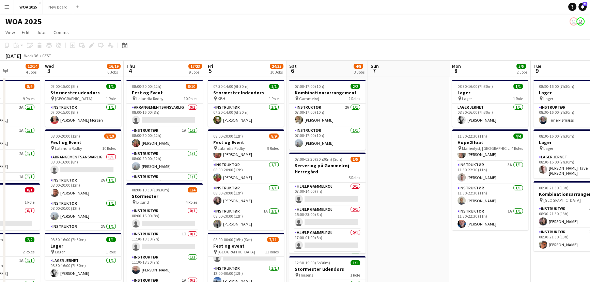
scroll to position [0, 185]
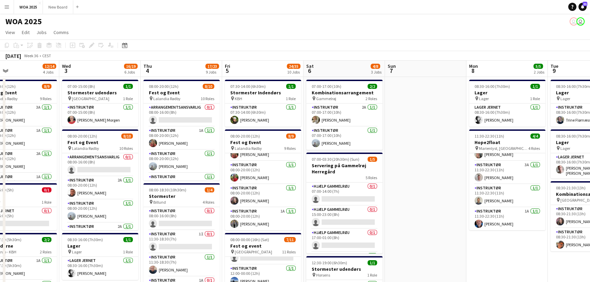
drag, startPoint x: 148, startPoint y: 120, endPoint x: 422, endPoint y: 112, distance: 274.0
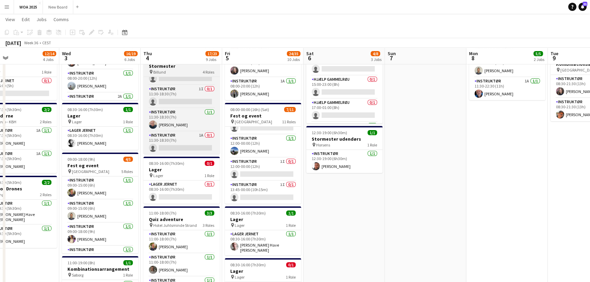
scroll to position [15, 0]
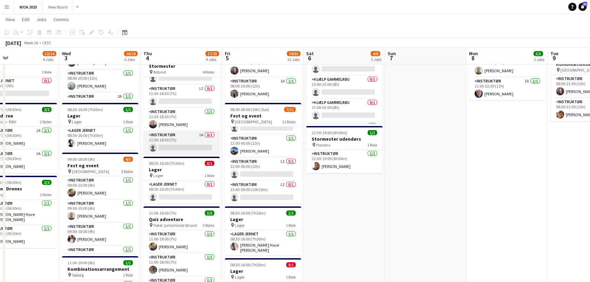
click at [190, 139] on app-card-role "Instruktør 1A 0/1 11:30-18:30 (7h) single-neutral-actions" at bounding box center [181, 142] width 76 height 23
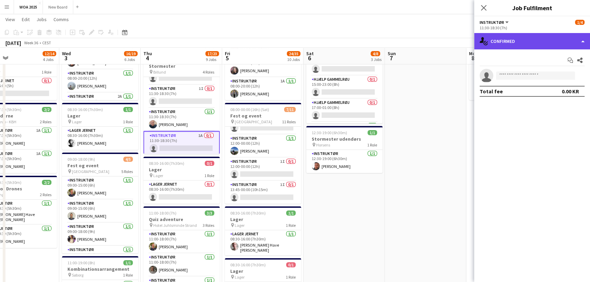
click at [536, 35] on div "single-neutral-actions-check-2 Confirmed" at bounding box center [532, 41] width 116 height 16
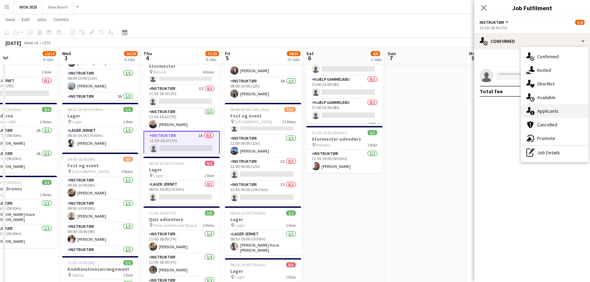
click at [551, 112] on div "single-neutral-actions-information Applicants" at bounding box center [554, 111] width 67 height 14
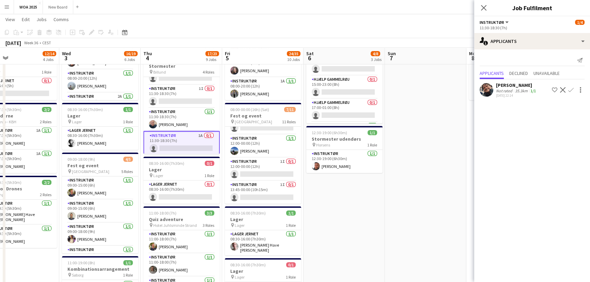
click at [569, 92] on app-icon "Confirm" at bounding box center [570, 89] width 5 height 5
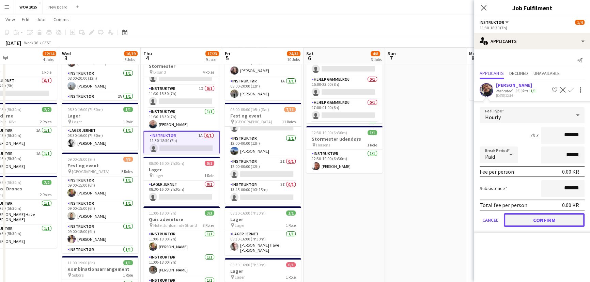
click at [532, 219] on button "Confirm" at bounding box center [544, 220] width 81 height 14
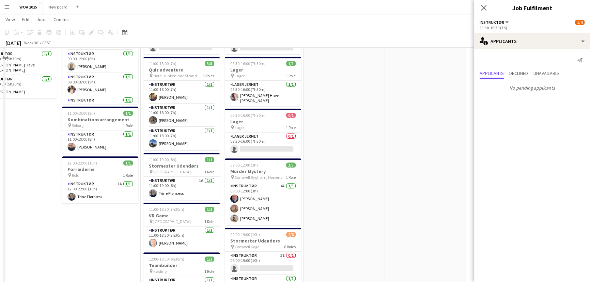
scroll to position [281, 0]
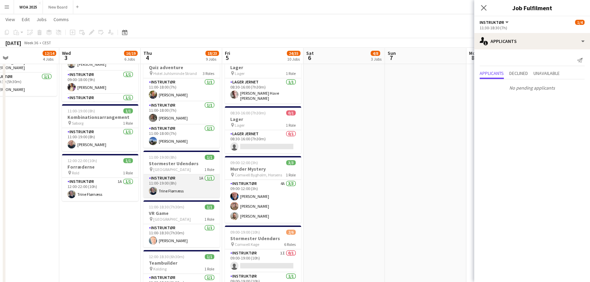
click at [196, 187] on app-card-role "Instruktør 1A 1/1 11:00-19:00 (8h) Trine Flørnæss" at bounding box center [181, 185] width 76 height 23
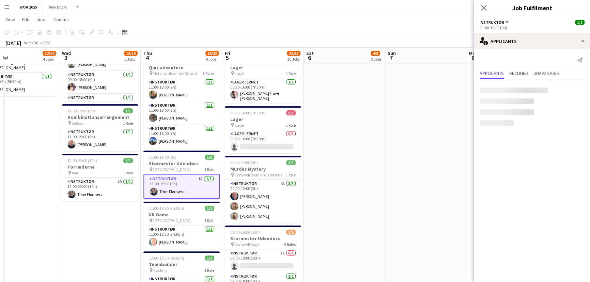
scroll to position [21, 0]
click at [549, 71] on span "Unavailable" at bounding box center [546, 73] width 26 height 5
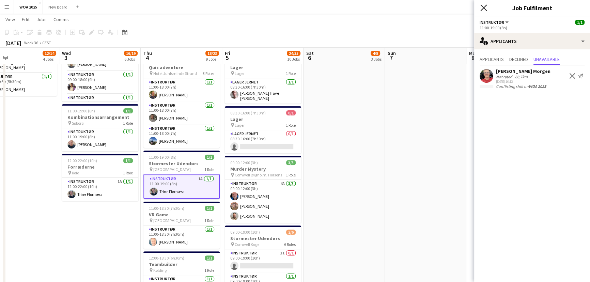
click at [482, 4] on icon "Close pop-in" at bounding box center [483, 7] width 6 height 6
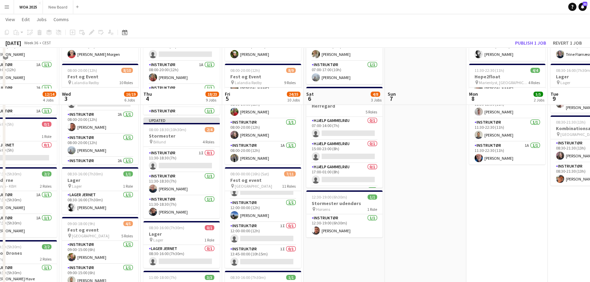
scroll to position [56, 0]
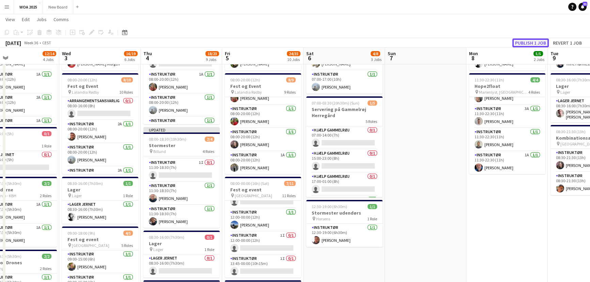
click at [529, 43] on button "Publish 1 job" at bounding box center [530, 42] width 36 height 9
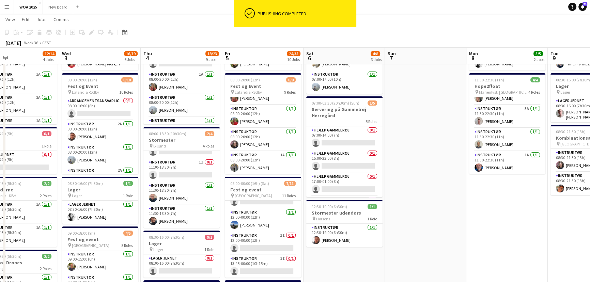
scroll to position [15, 0]
click at [108, 129] on app-card-role "Instruktør 2A 1/1 08:00-20:00 (12h) Adam Garlin Larsen" at bounding box center [100, 131] width 76 height 23
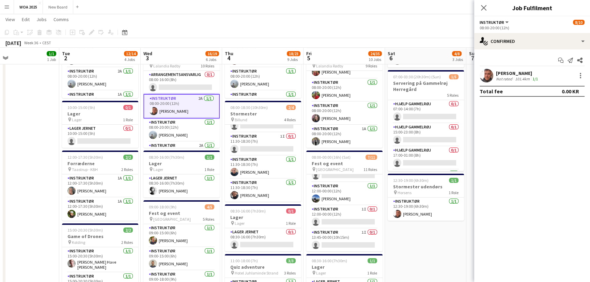
scroll to position [0, 182]
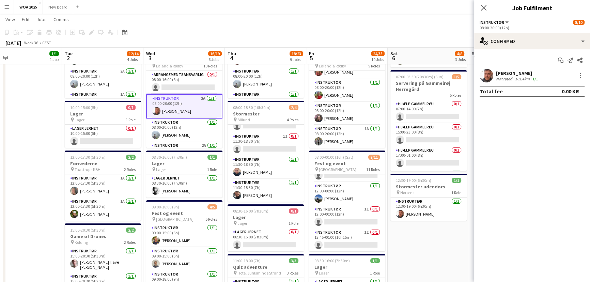
drag, startPoint x: 345, startPoint y: 256, endPoint x: 429, endPoint y: 249, distance: 84.4
click at [483, 8] on icon "Close pop-in" at bounding box center [483, 7] width 6 height 6
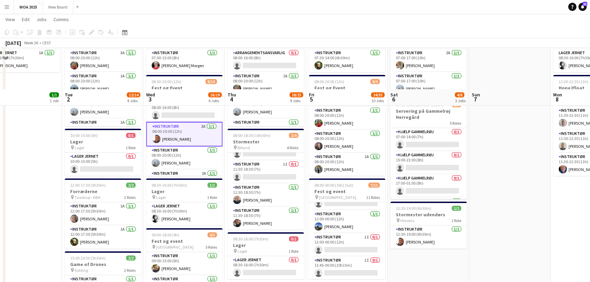
scroll to position [45, 0]
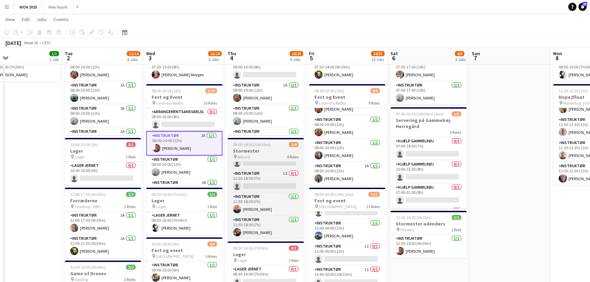
click at [267, 150] on h3 "Stormester" at bounding box center [266, 151] width 76 height 6
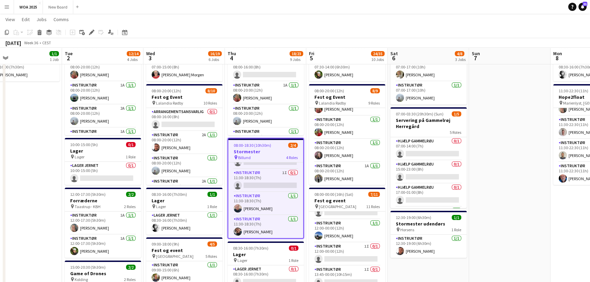
scroll to position [0, 175]
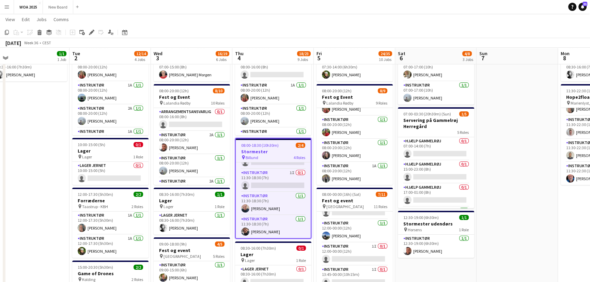
drag, startPoint x: 379, startPoint y: 274, endPoint x: 387, endPoint y: 244, distance: 30.6
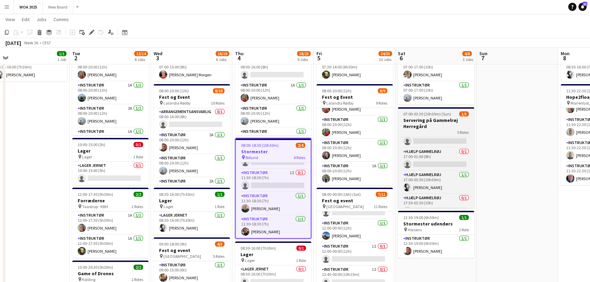
scroll to position [45, 0]
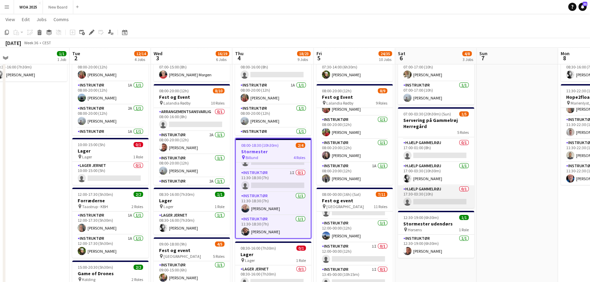
click at [443, 196] on app-card-role "Hjælp Gammelrøj 0/1 17:30-03:30 (10h) single-neutral-actions" at bounding box center [436, 196] width 76 height 23
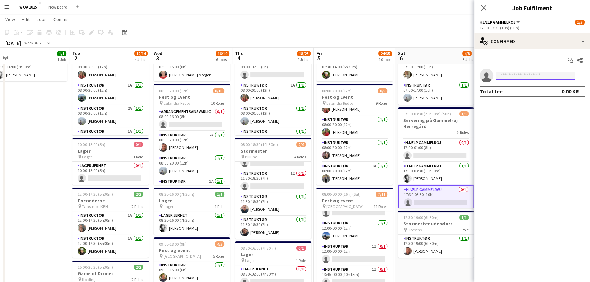
click at [529, 77] on input at bounding box center [535, 76] width 79 height 8
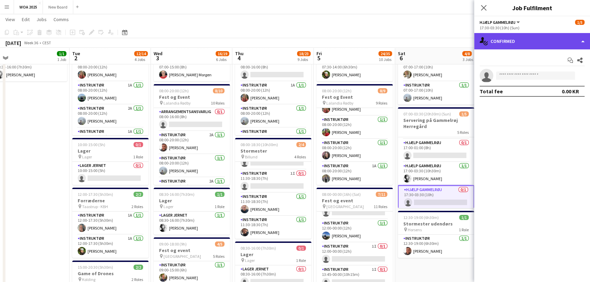
click at [532, 42] on div "single-neutral-actions-check-2 Confirmed" at bounding box center [532, 41] width 116 height 16
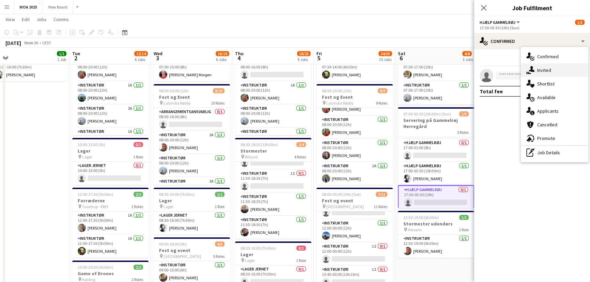
click at [546, 72] on div "single-neutral-actions-share-1 Invited" at bounding box center [554, 70] width 67 height 14
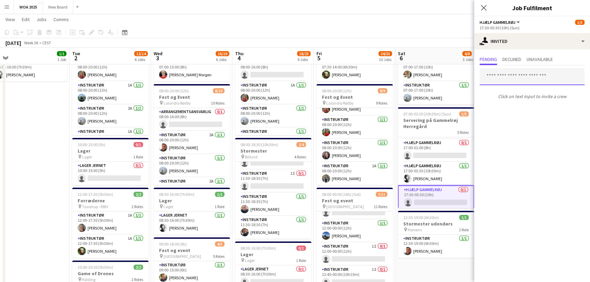
click at [539, 76] on input "text" at bounding box center [532, 76] width 105 height 17
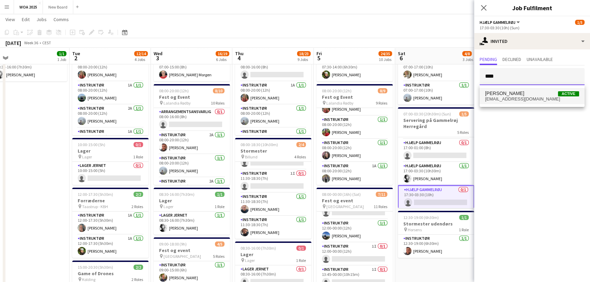
type input "****"
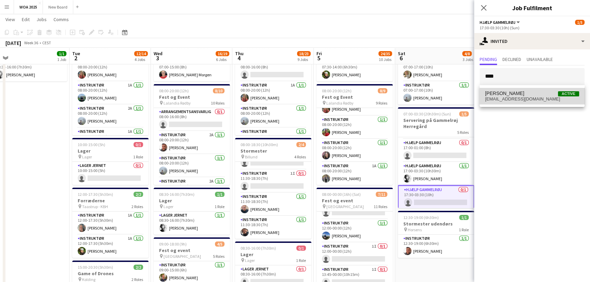
click at [535, 92] on span "Jette Grønvald Active" at bounding box center [532, 94] width 94 height 6
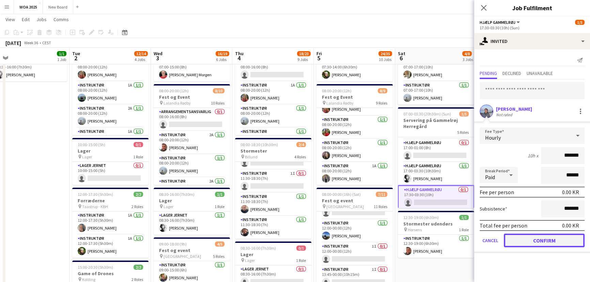
click at [544, 240] on button "Confirm" at bounding box center [544, 241] width 81 height 14
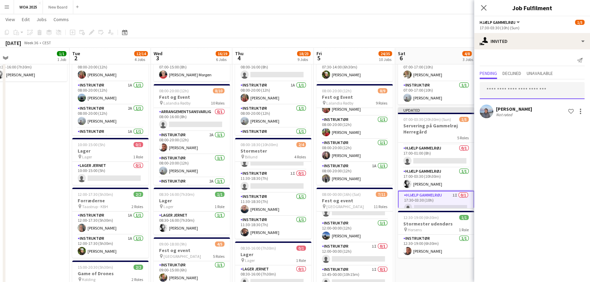
click at [523, 91] on input "text" at bounding box center [532, 90] width 105 height 17
click at [453, 156] on app-card-role "Hjælp Gammelrøj 0/1 17:00-01:00 (8h) single-neutral-actions" at bounding box center [436, 155] width 76 height 23
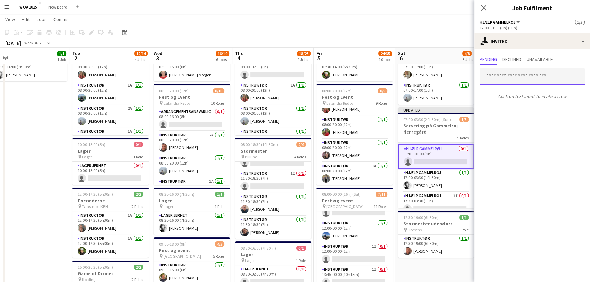
click at [524, 76] on input "text" at bounding box center [532, 76] width 105 height 17
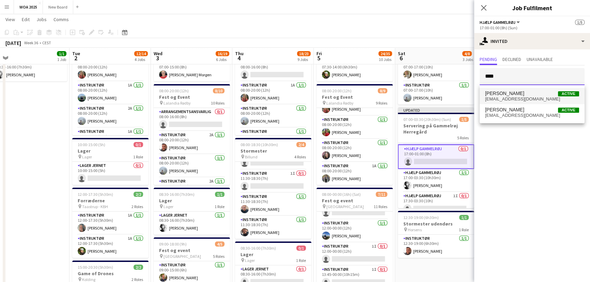
type input "****"
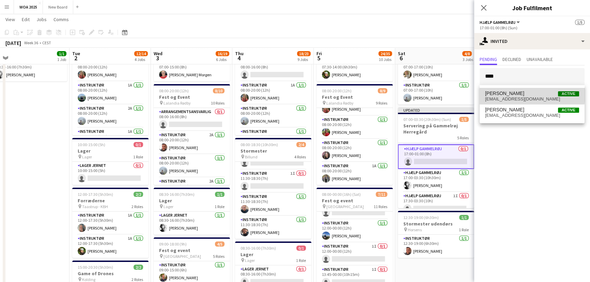
click at [523, 94] on span "[PERSON_NAME] [PERSON_NAME]" at bounding box center [504, 94] width 39 height 6
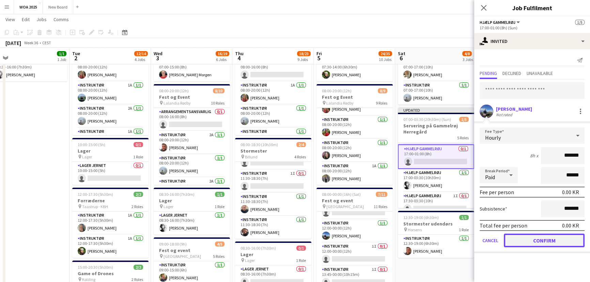
click at [554, 238] on button "Confirm" at bounding box center [544, 241] width 81 height 14
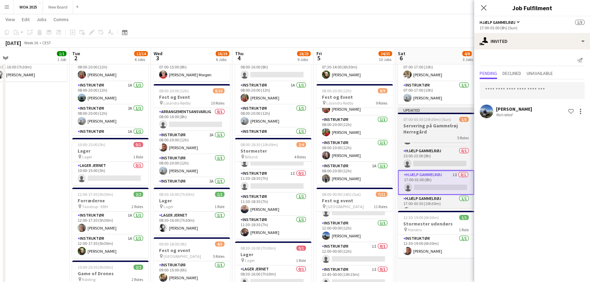
scroll to position [0, 0]
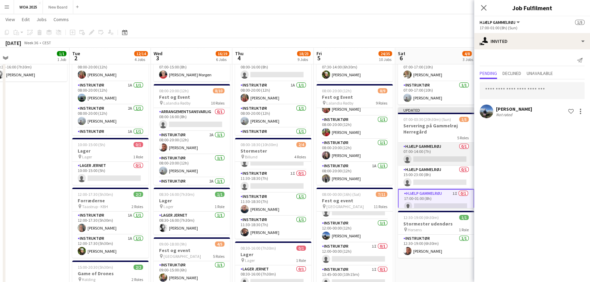
click at [444, 153] on app-card-role "Hjælp Gammelrøj 0/1 07:00-14:00 (7h) single-neutral-actions" at bounding box center [436, 154] width 76 height 23
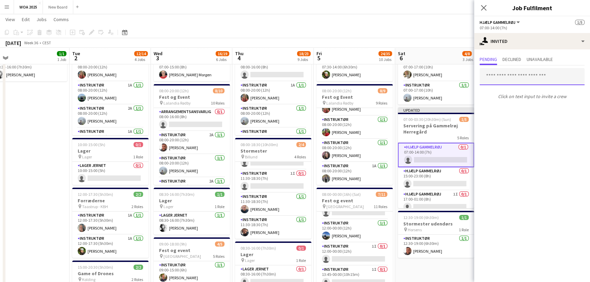
click at [514, 78] on input "text" at bounding box center [532, 76] width 105 height 17
type input "*"
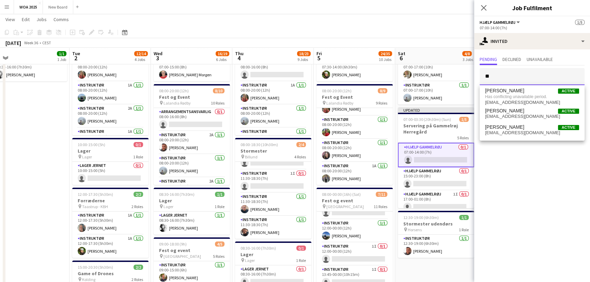
type input "*"
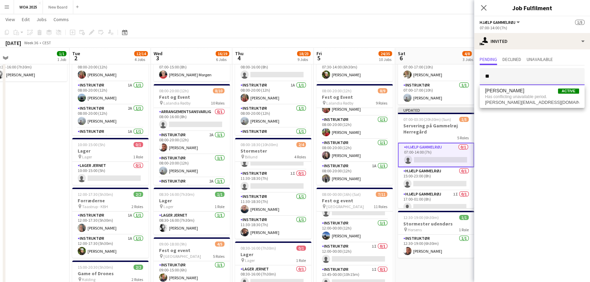
type input "*"
type input "***"
click at [515, 94] on span "Phillip Fyhn Active" at bounding box center [532, 94] width 94 height 6
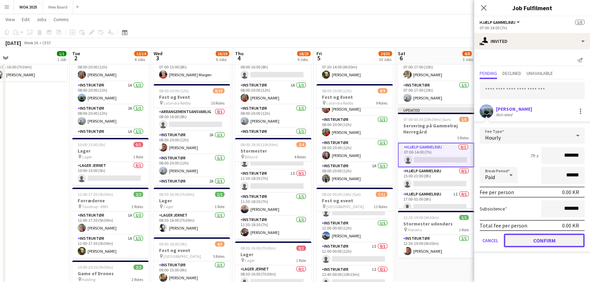
click at [549, 239] on button "Confirm" at bounding box center [544, 241] width 81 height 14
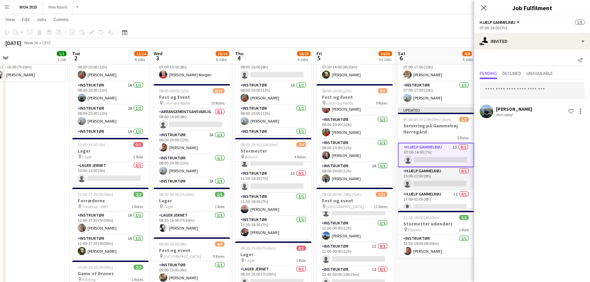
click at [437, 177] on app-card-role "Hjælp Gammelrøj 0/1 15:00-23:00 (8h) single-neutral-actions" at bounding box center [436, 178] width 76 height 23
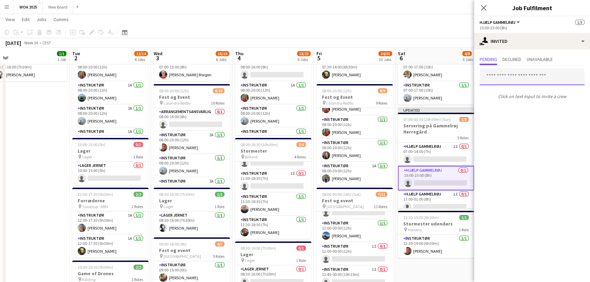
click at [512, 71] on input "text" at bounding box center [532, 76] width 105 height 17
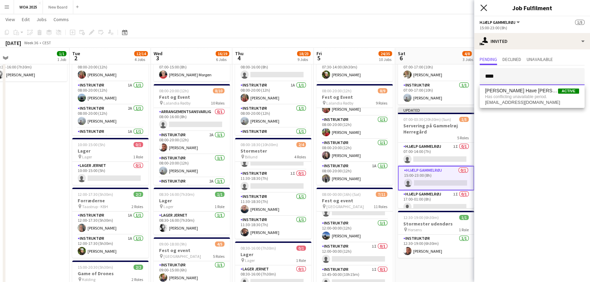
type input "****"
click at [482, 8] on icon "Close pop-in" at bounding box center [483, 7] width 6 height 6
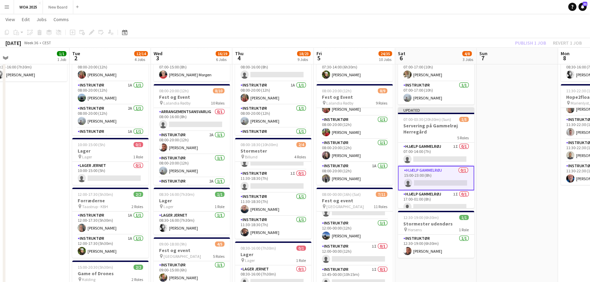
click at [528, 45] on div "Publish 1 job Revert 1 job" at bounding box center [548, 42] width 83 height 9
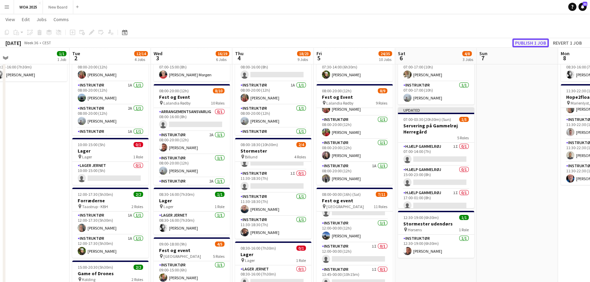
click at [528, 45] on button "Publish 1 job" at bounding box center [530, 42] width 36 height 9
